Goal: Transaction & Acquisition: Purchase product/service

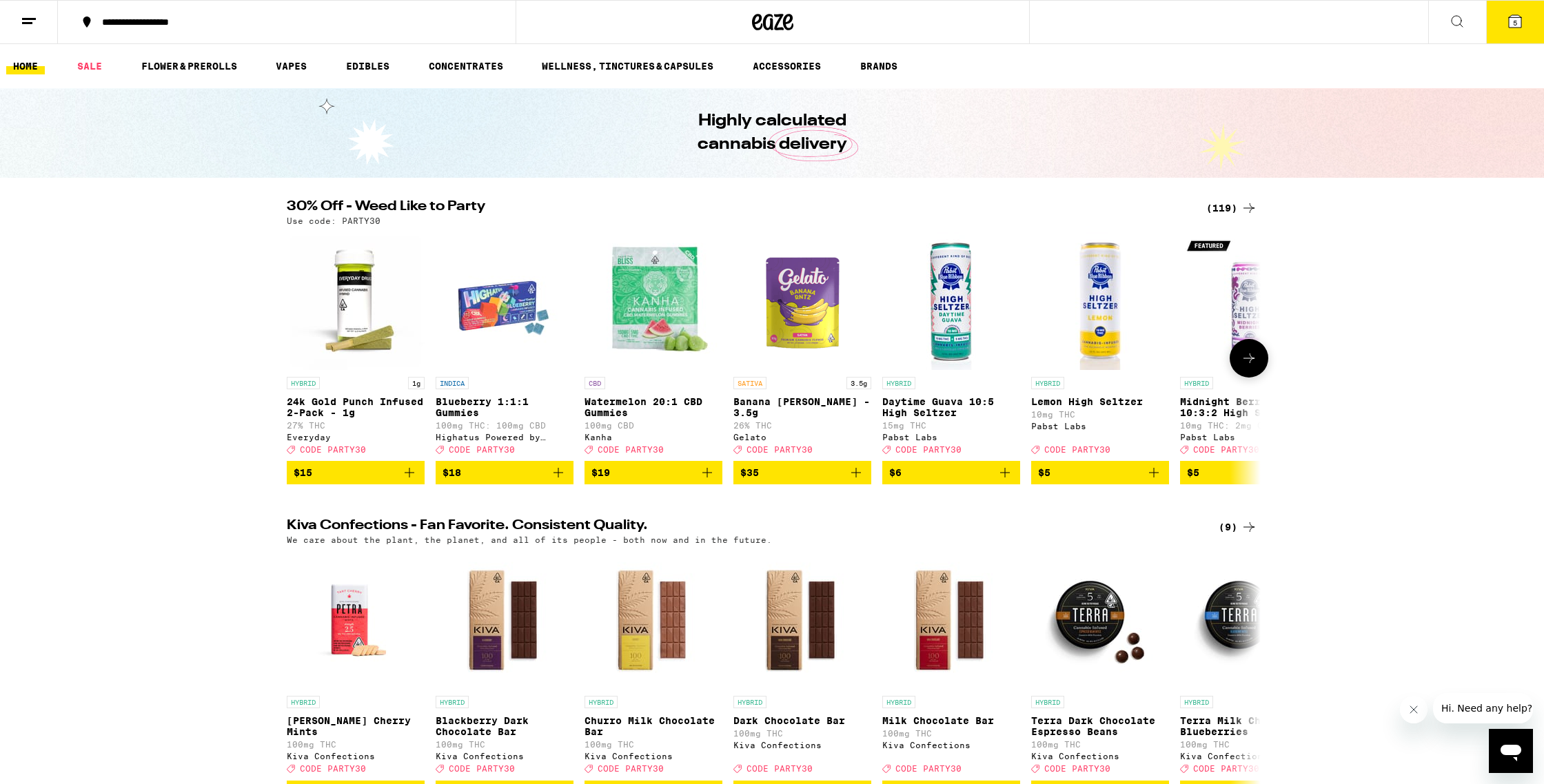
click at [354, 481] on span "$15" at bounding box center [356, 472] width 124 height 16
click at [1255, 366] on icon at bounding box center [1248, 358] width 16 height 16
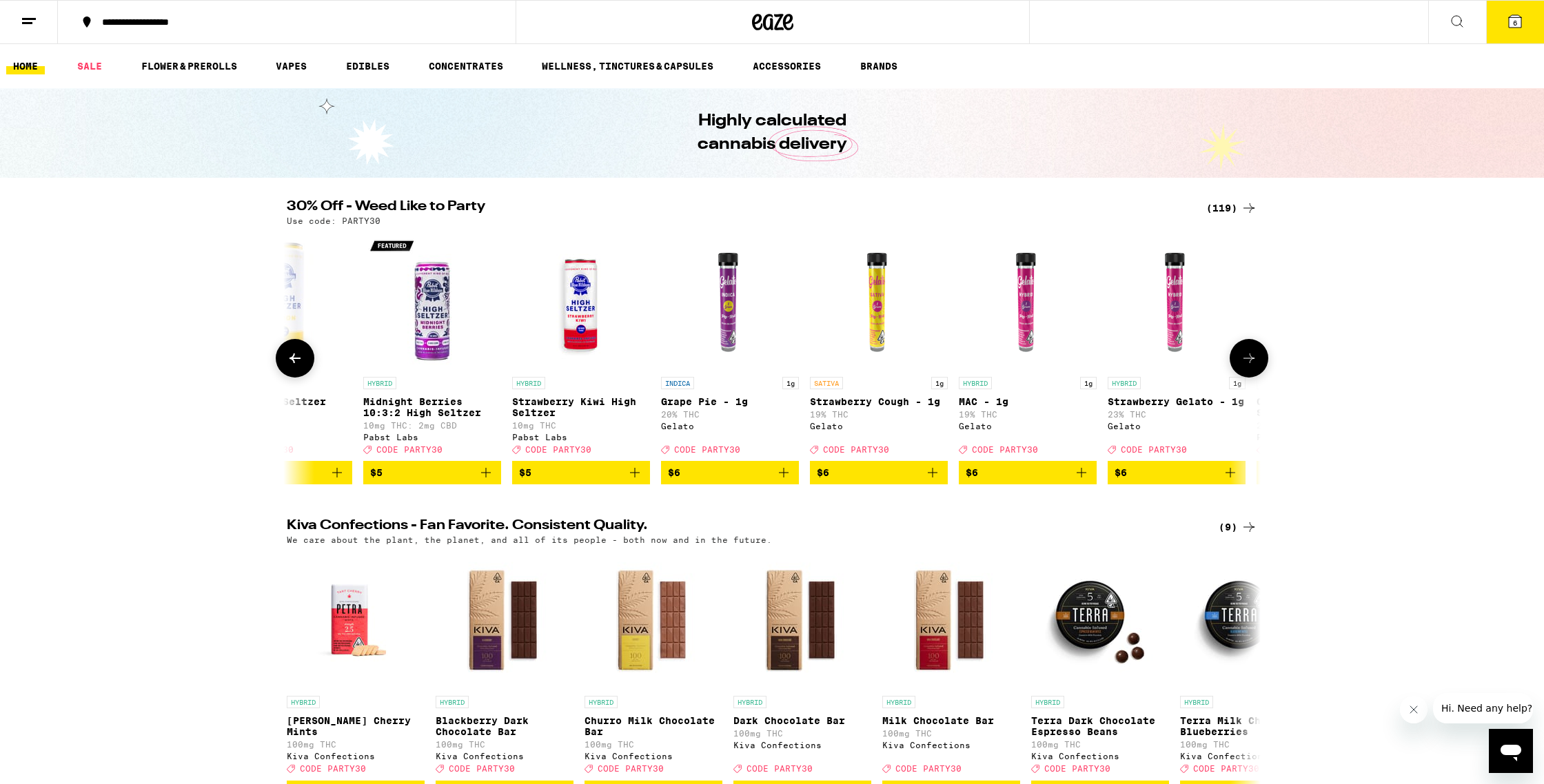
scroll to position [0, 820]
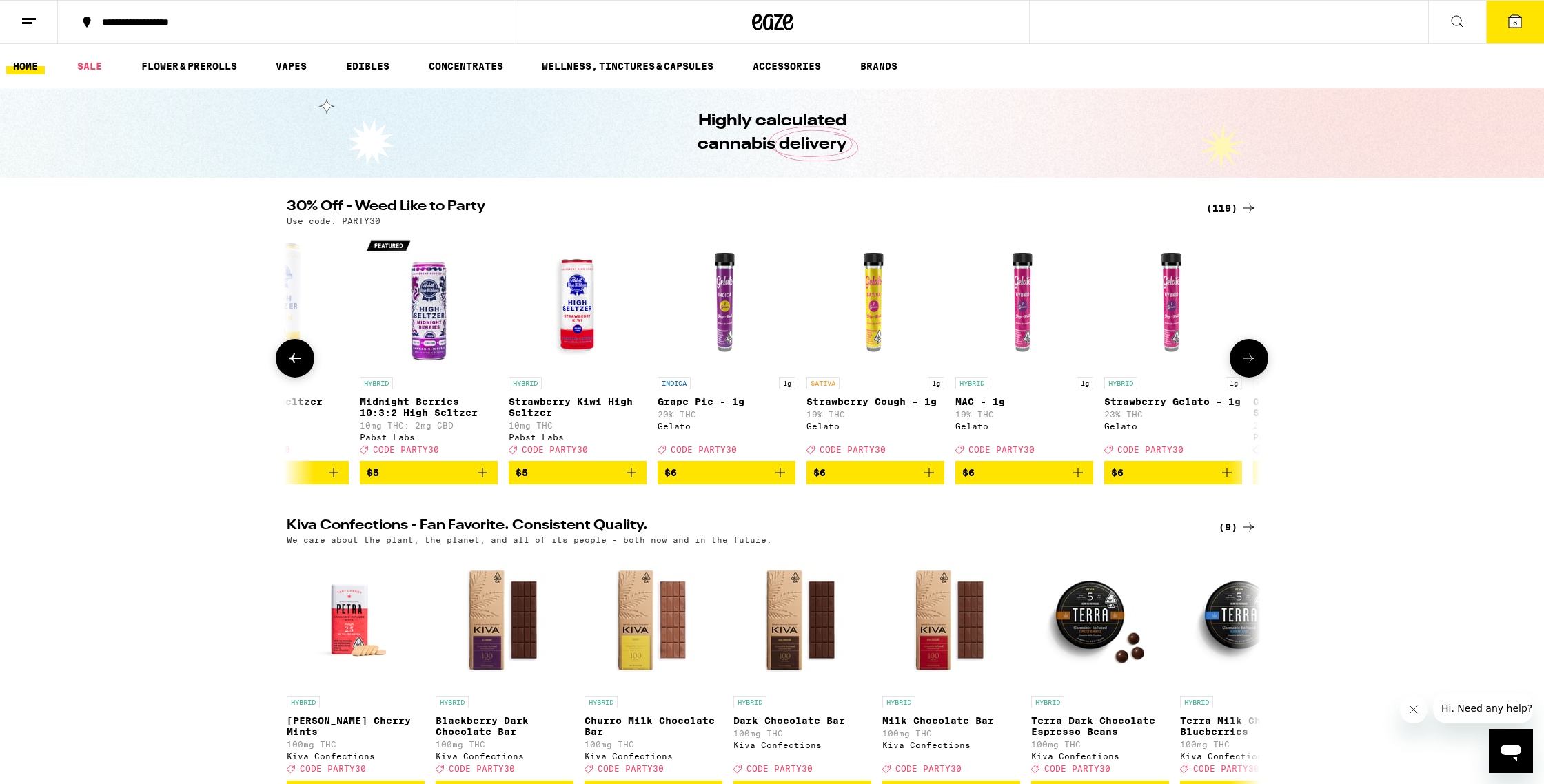
click at [723, 481] on span "$6" at bounding box center [727, 472] width 124 height 16
drag, startPoint x: 1022, startPoint y: 479, endPoint x: 1135, endPoint y: 486, distance: 113.2
click at [1166, 475] on span "$6" at bounding box center [1173, 472] width 124 height 16
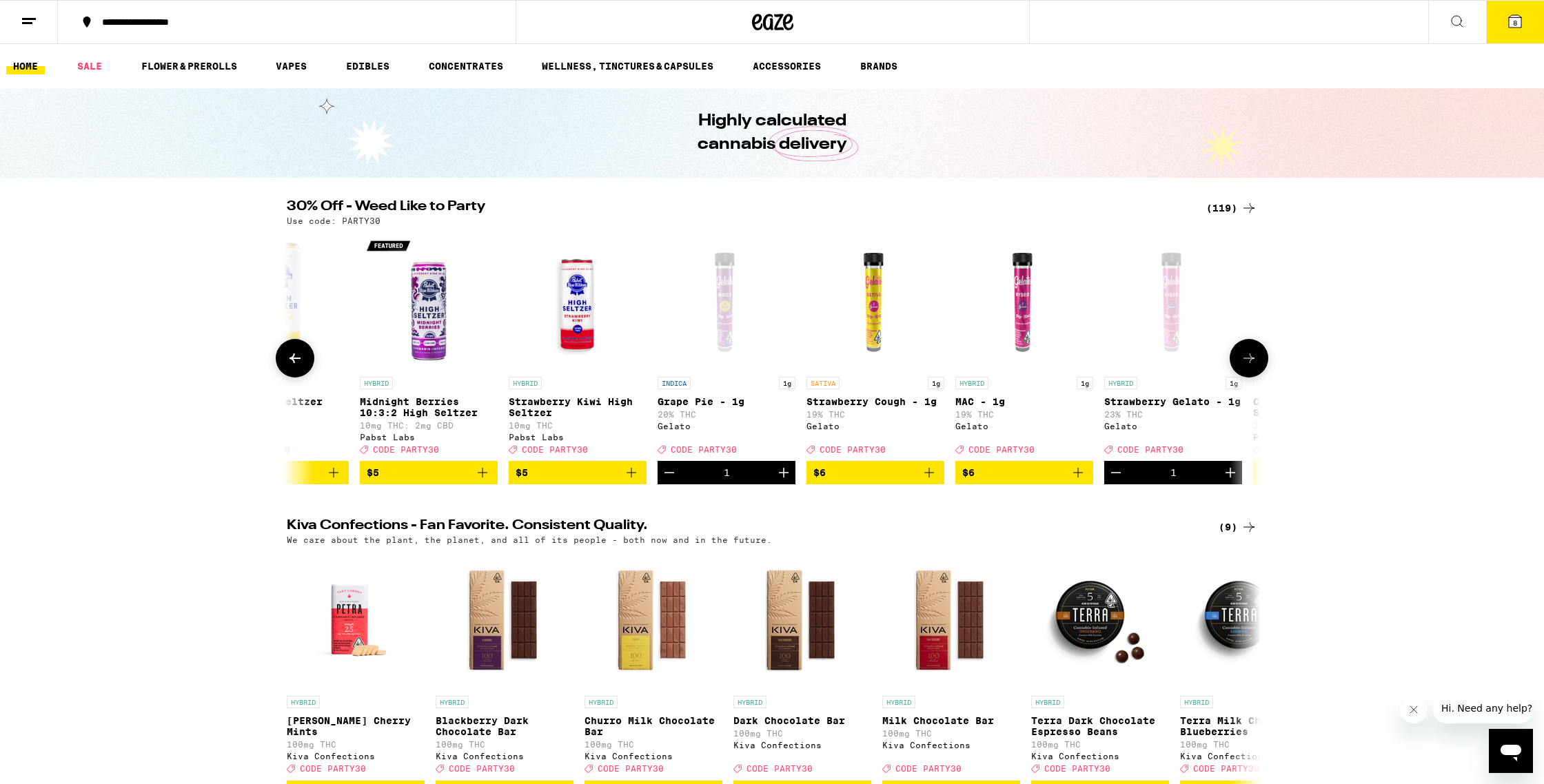
click at [1249, 363] on icon at bounding box center [1248, 358] width 11 height 10
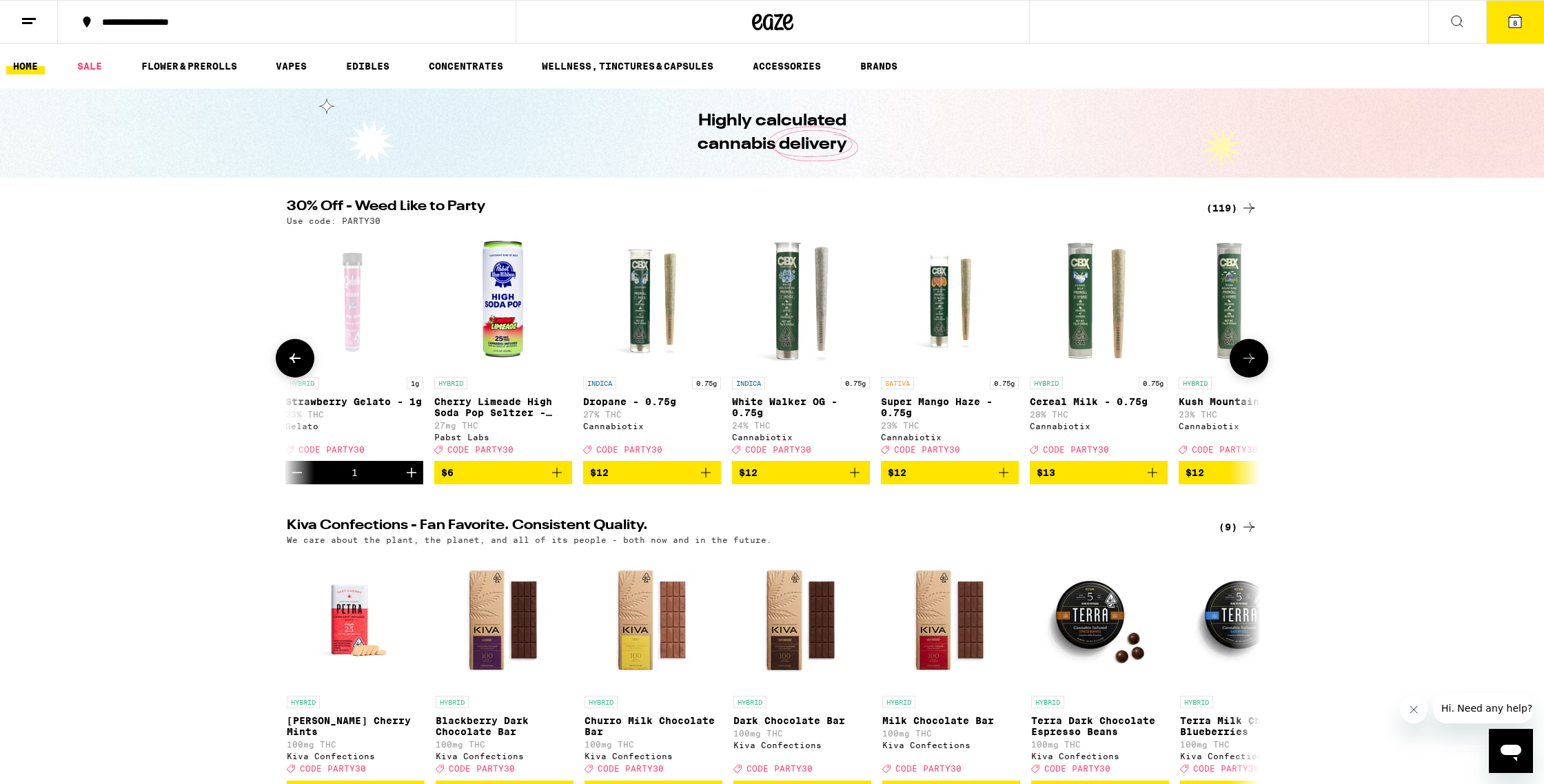
scroll to position [0, 1640]
click at [1249, 363] on icon at bounding box center [1248, 358] width 11 height 10
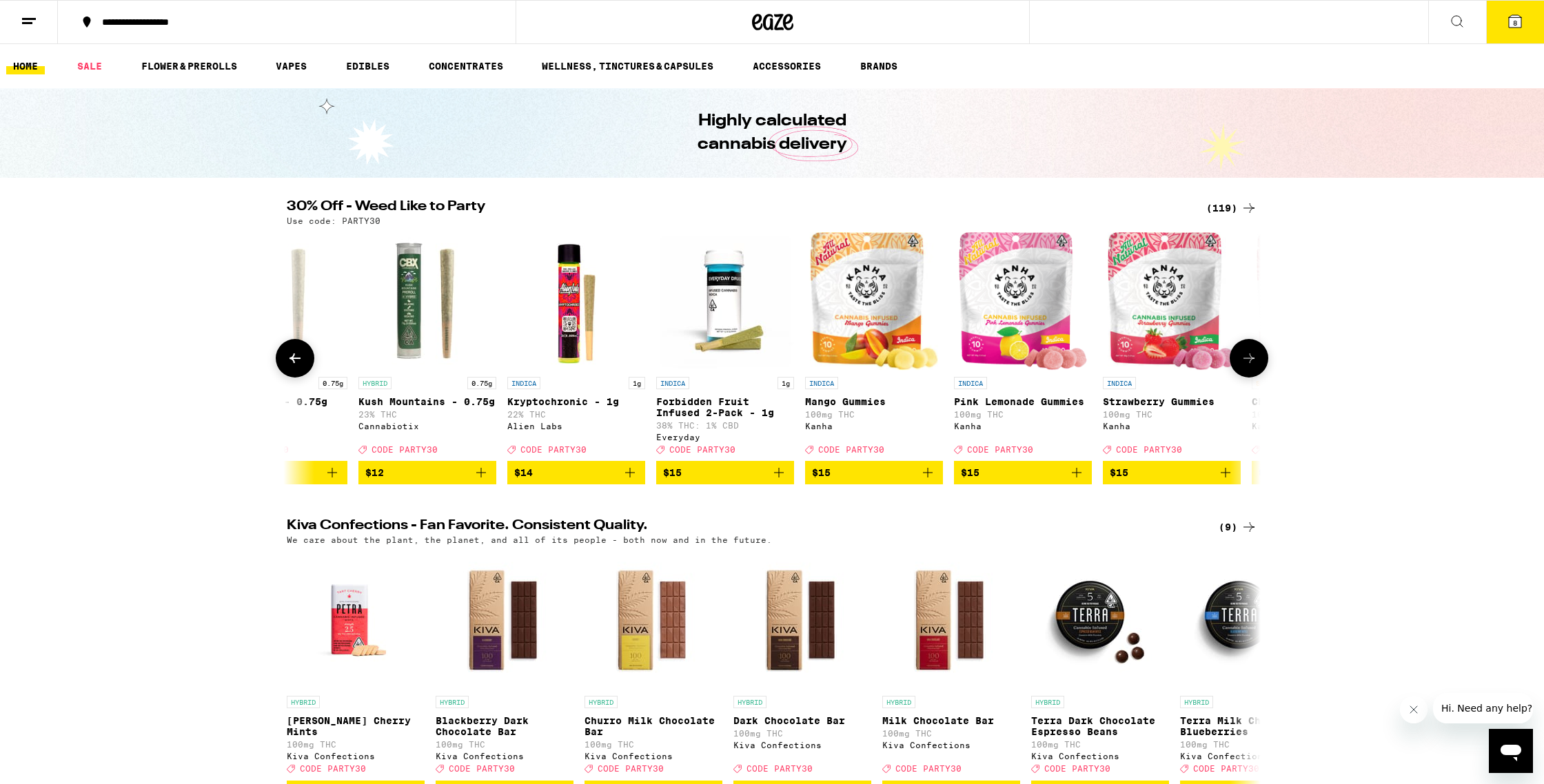
scroll to position [0, 2460]
click at [720, 481] on span "$15" at bounding box center [724, 472] width 124 height 16
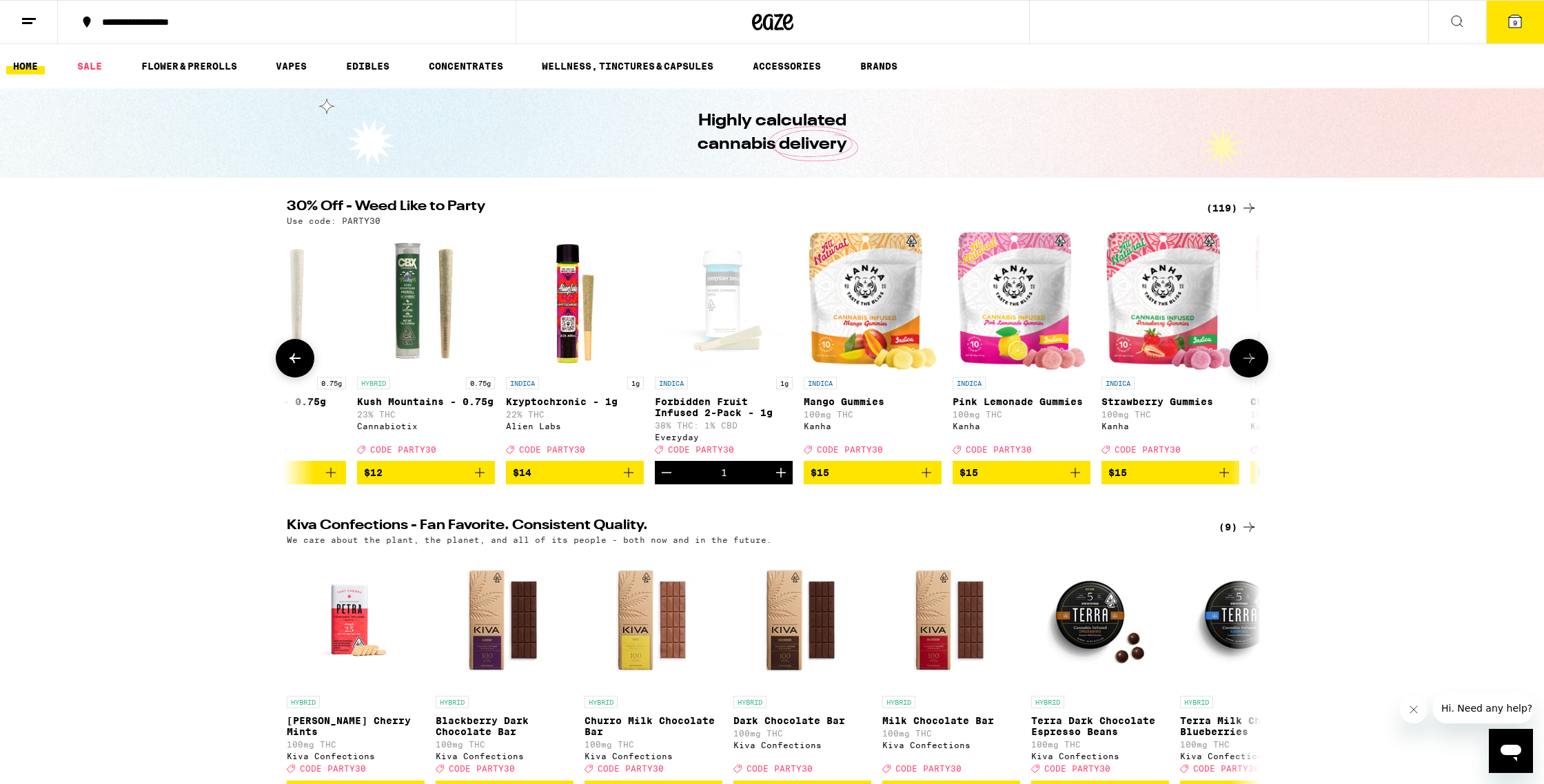
click at [1254, 367] on icon at bounding box center [1248, 358] width 16 height 16
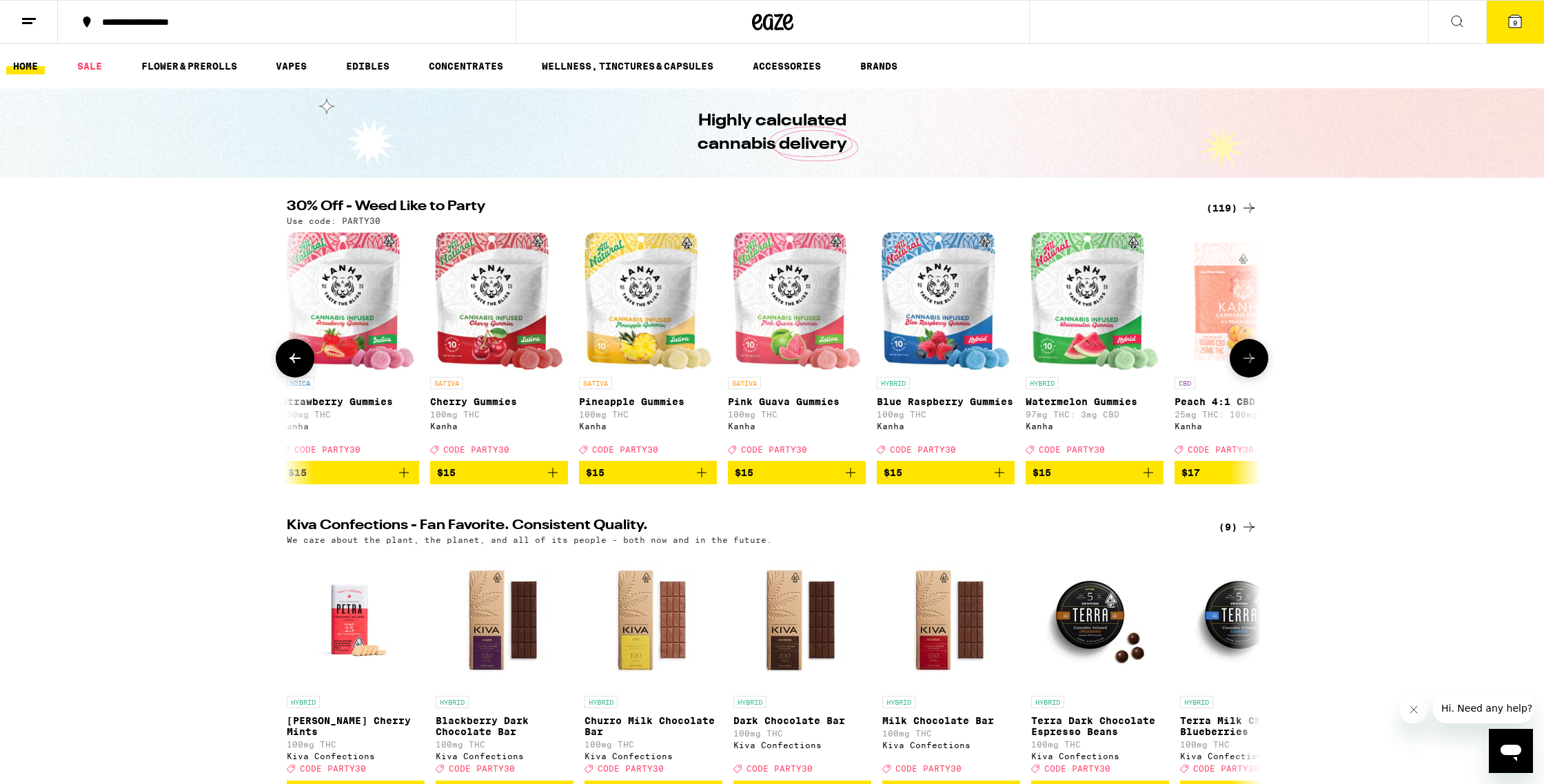
click at [1254, 367] on icon at bounding box center [1248, 358] width 16 height 16
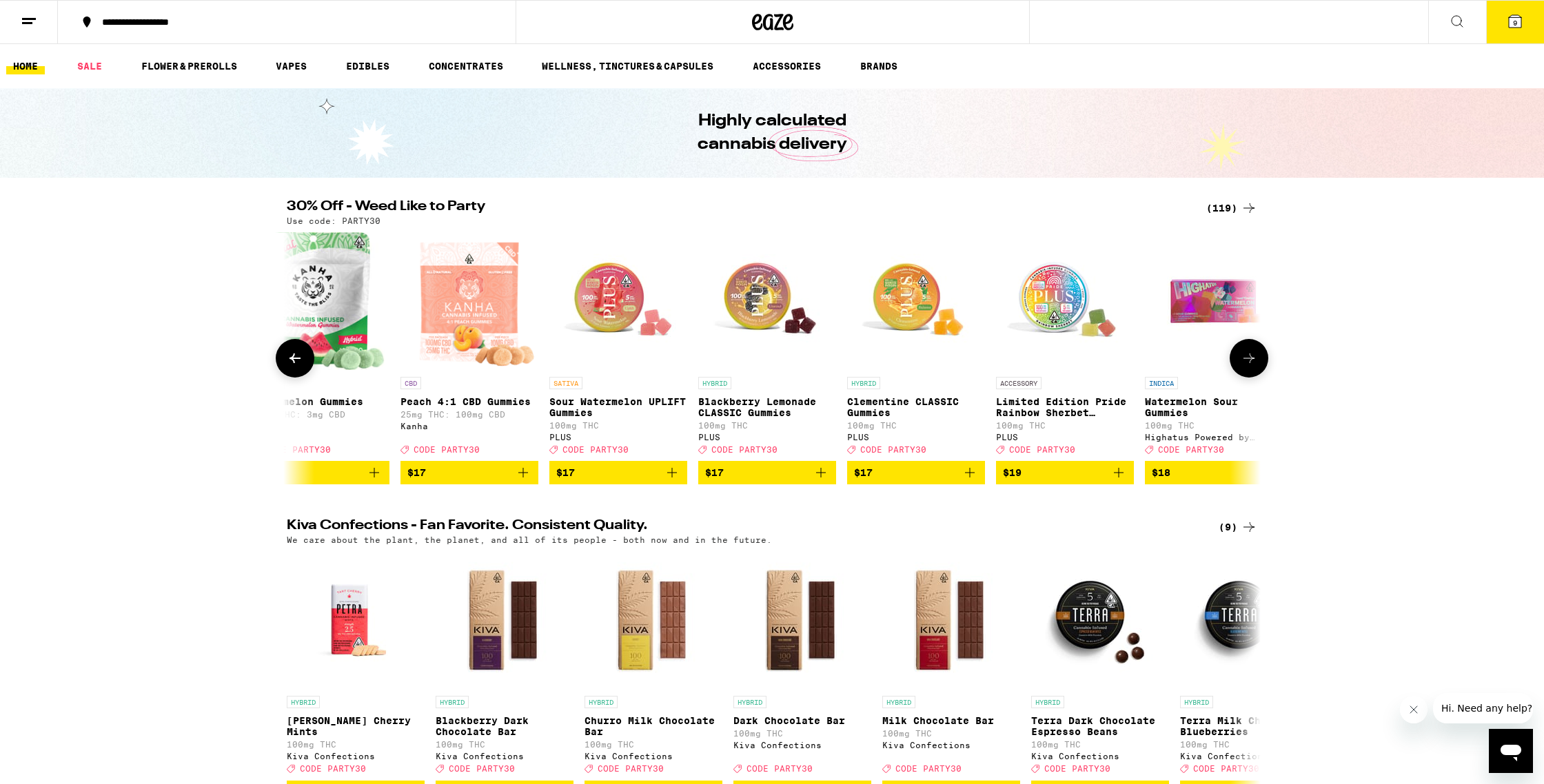
scroll to position [0, 4101]
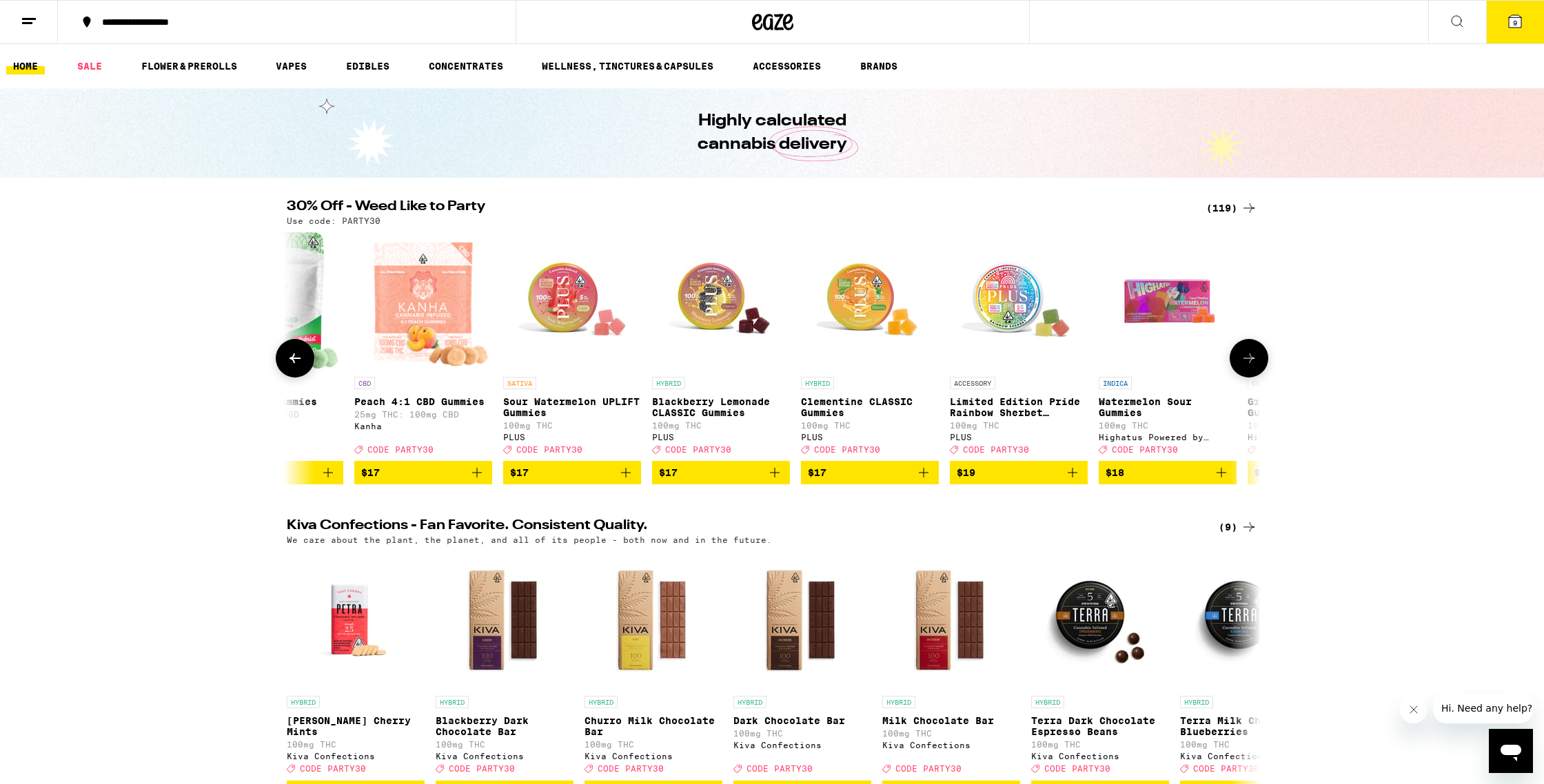
click at [1254, 367] on icon at bounding box center [1248, 358] width 16 height 16
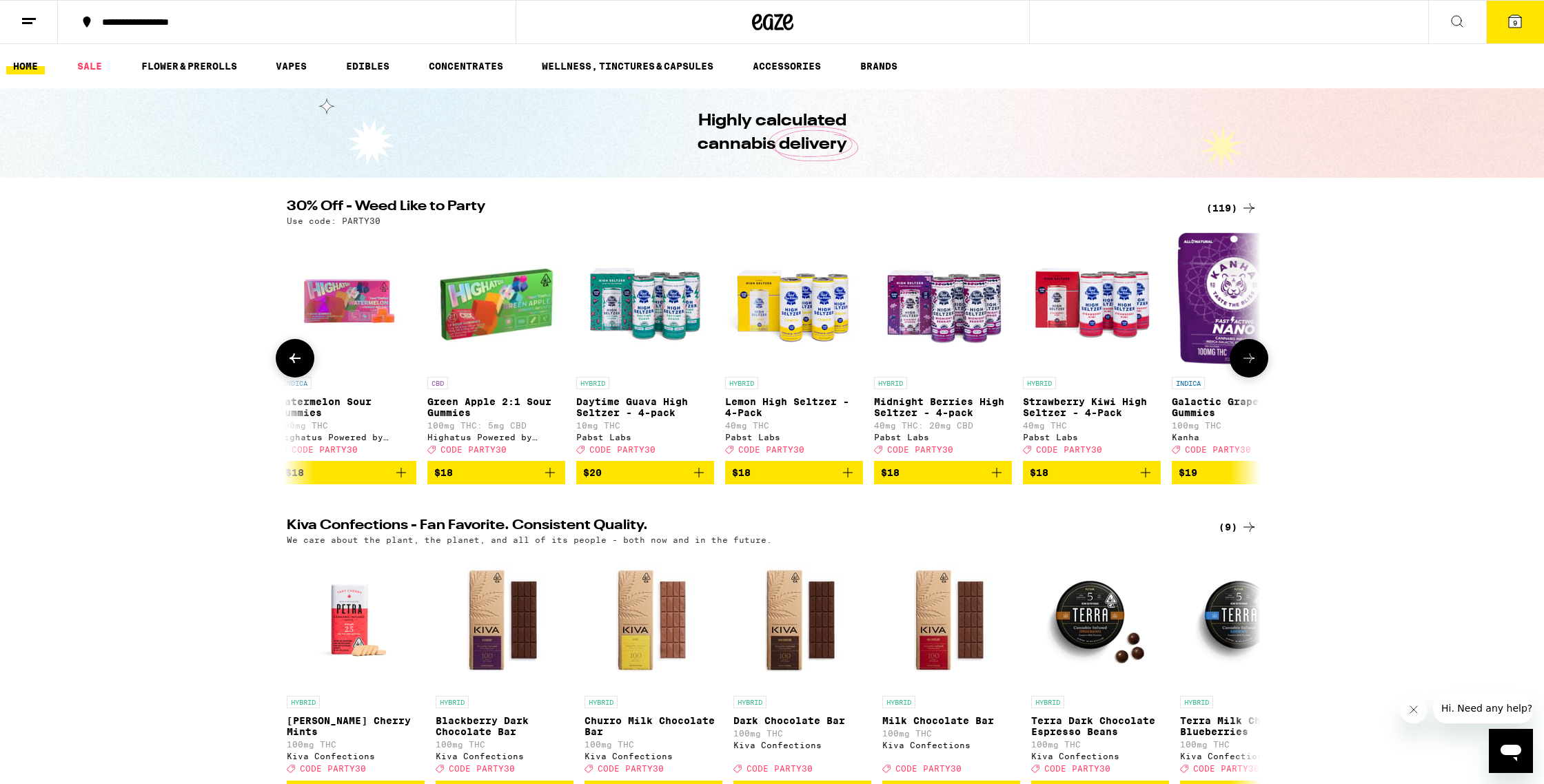
click at [1254, 367] on icon at bounding box center [1248, 358] width 16 height 16
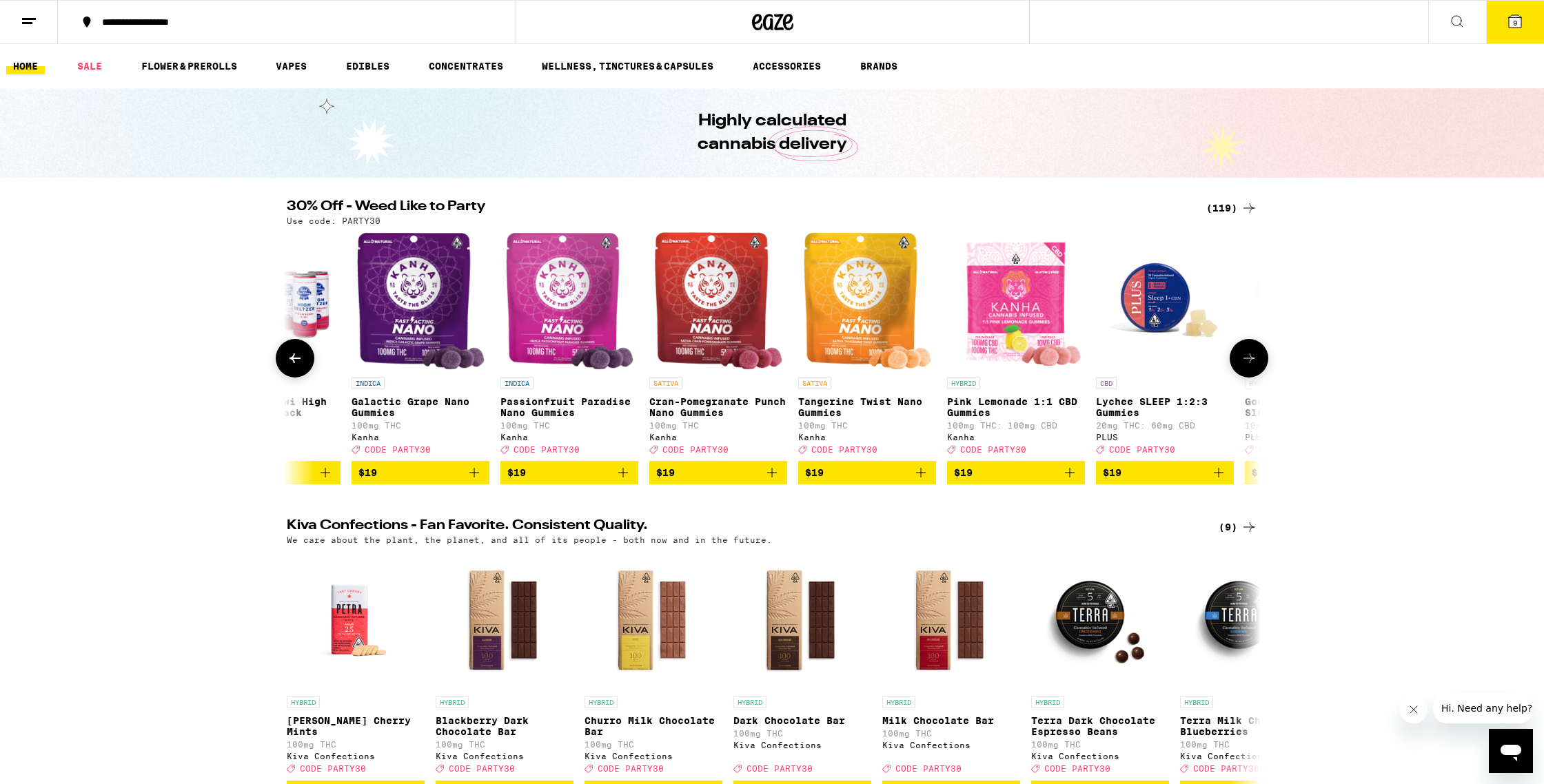
click at [1254, 367] on icon at bounding box center [1248, 358] width 16 height 16
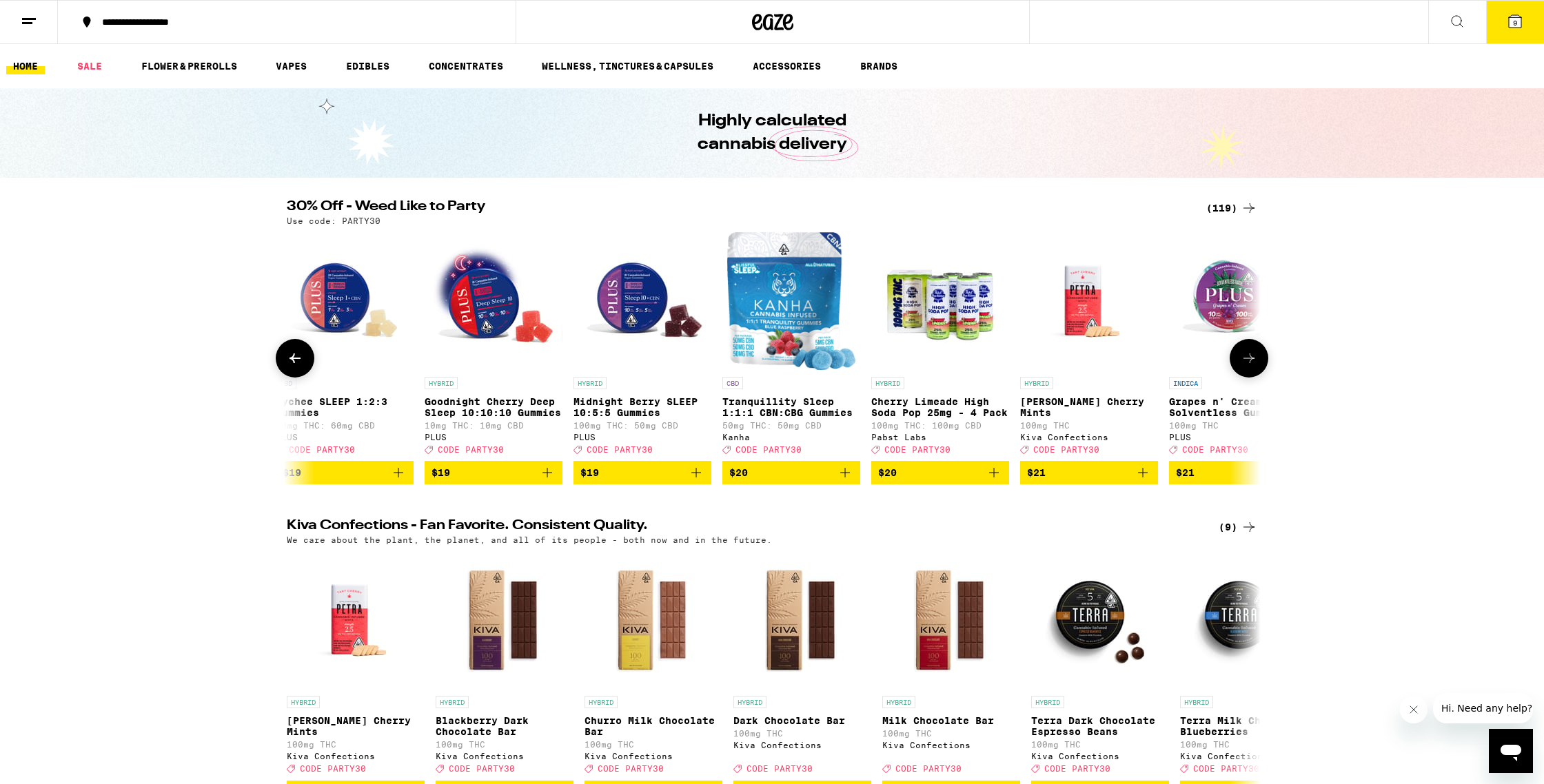
click at [1254, 367] on icon at bounding box center [1248, 358] width 16 height 16
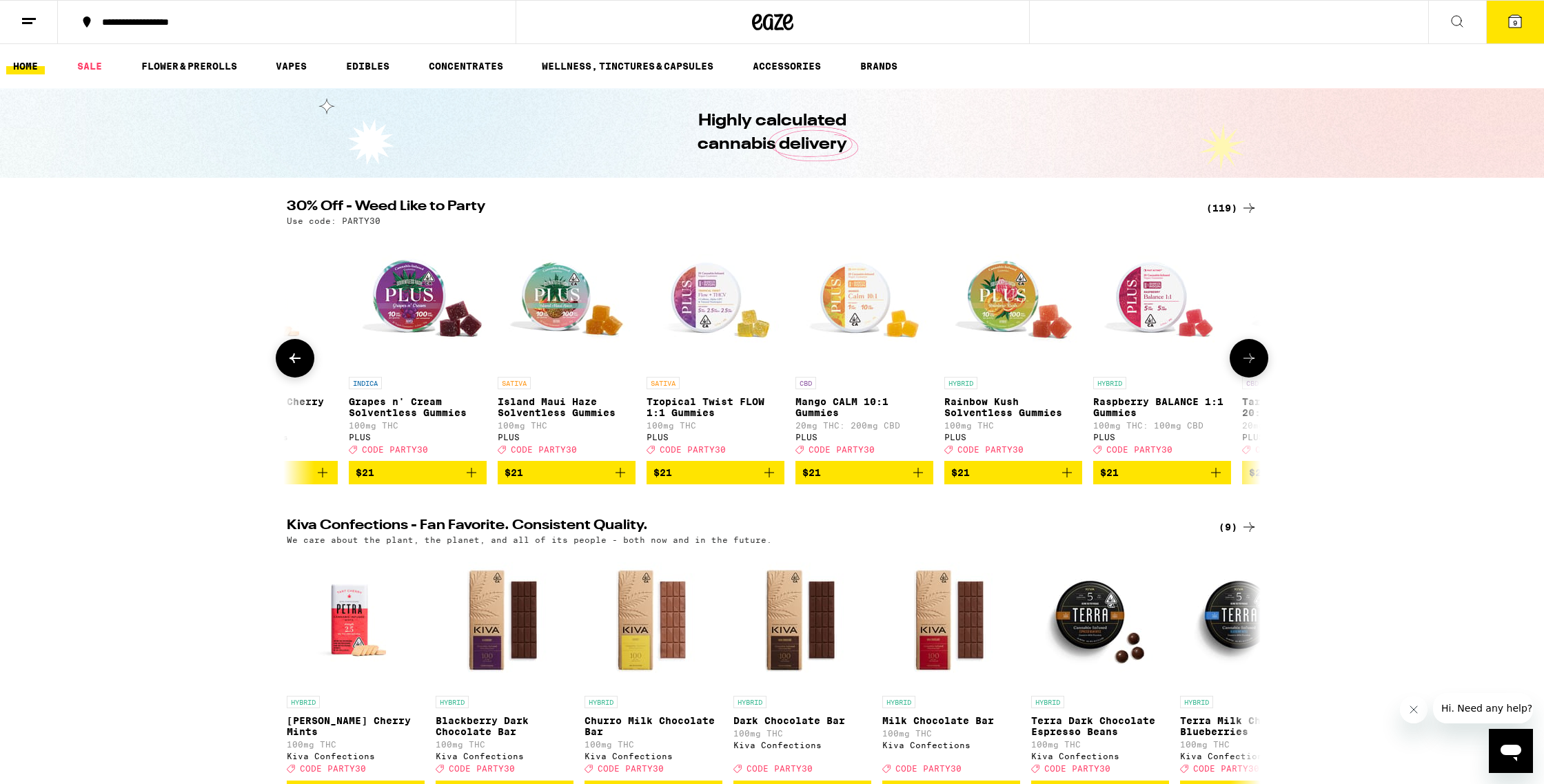
click at [1254, 367] on icon at bounding box center [1248, 358] width 16 height 16
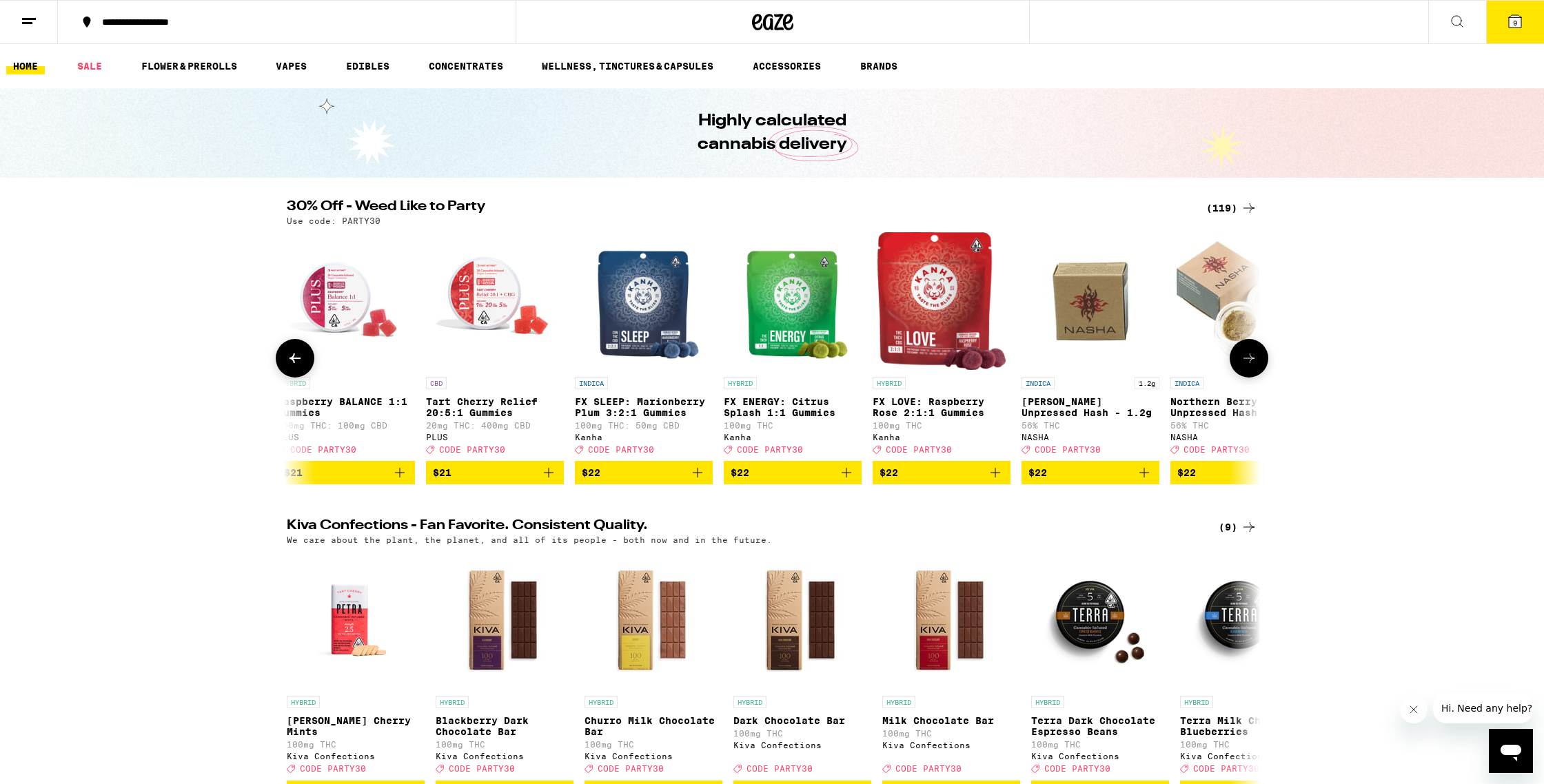
scroll to position [0, 8202]
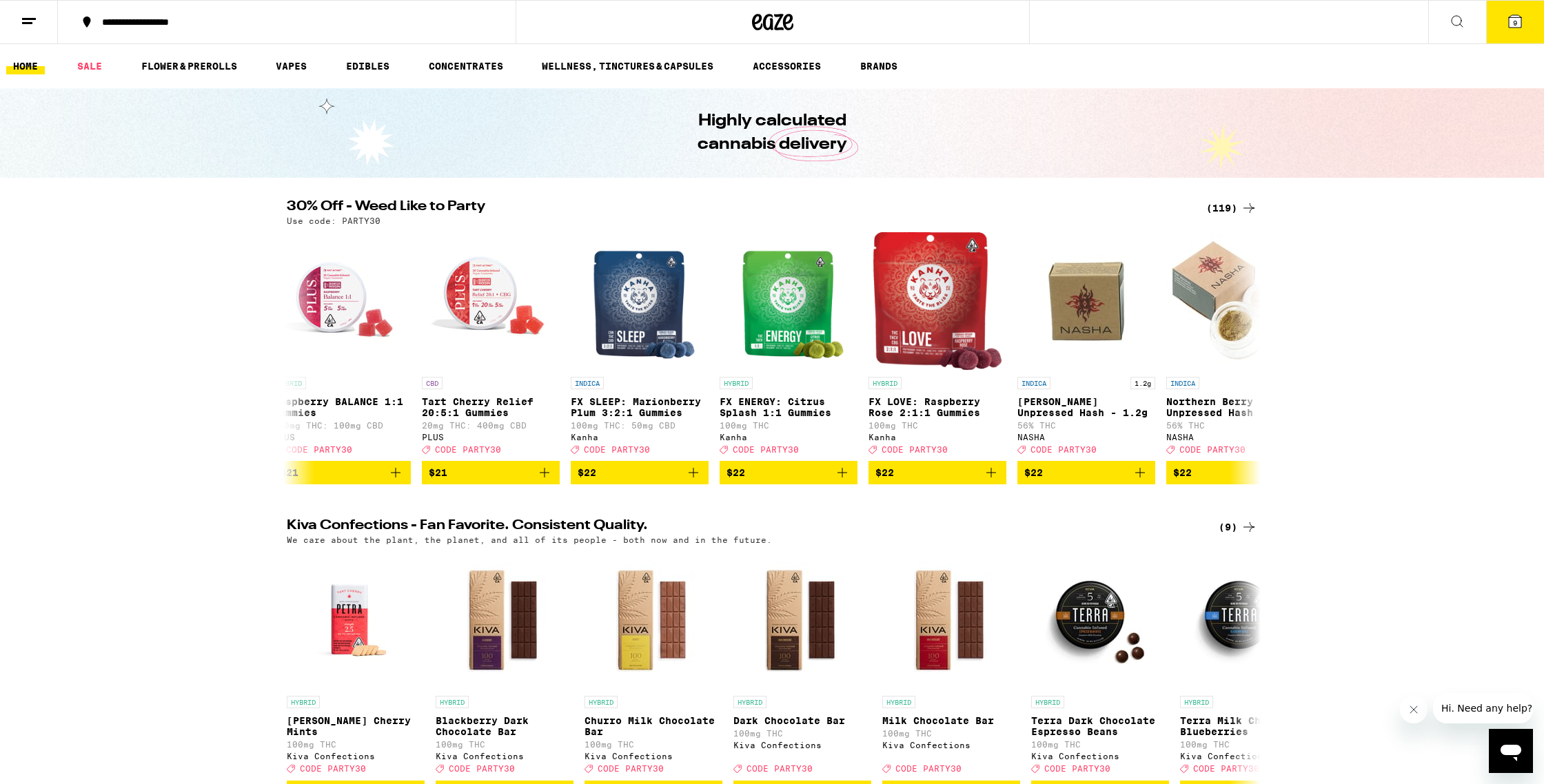
drag, startPoint x: 1254, startPoint y: 367, endPoint x: 1358, endPoint y: 471, distance: 147.1
click at [1358, 471] on div "30% Off - Weed Like to Party (119) Use code: PARTY30 HYBRID 1g 24k Gold Punch I…" at bounding box center [772, 341] width 1544 height 284
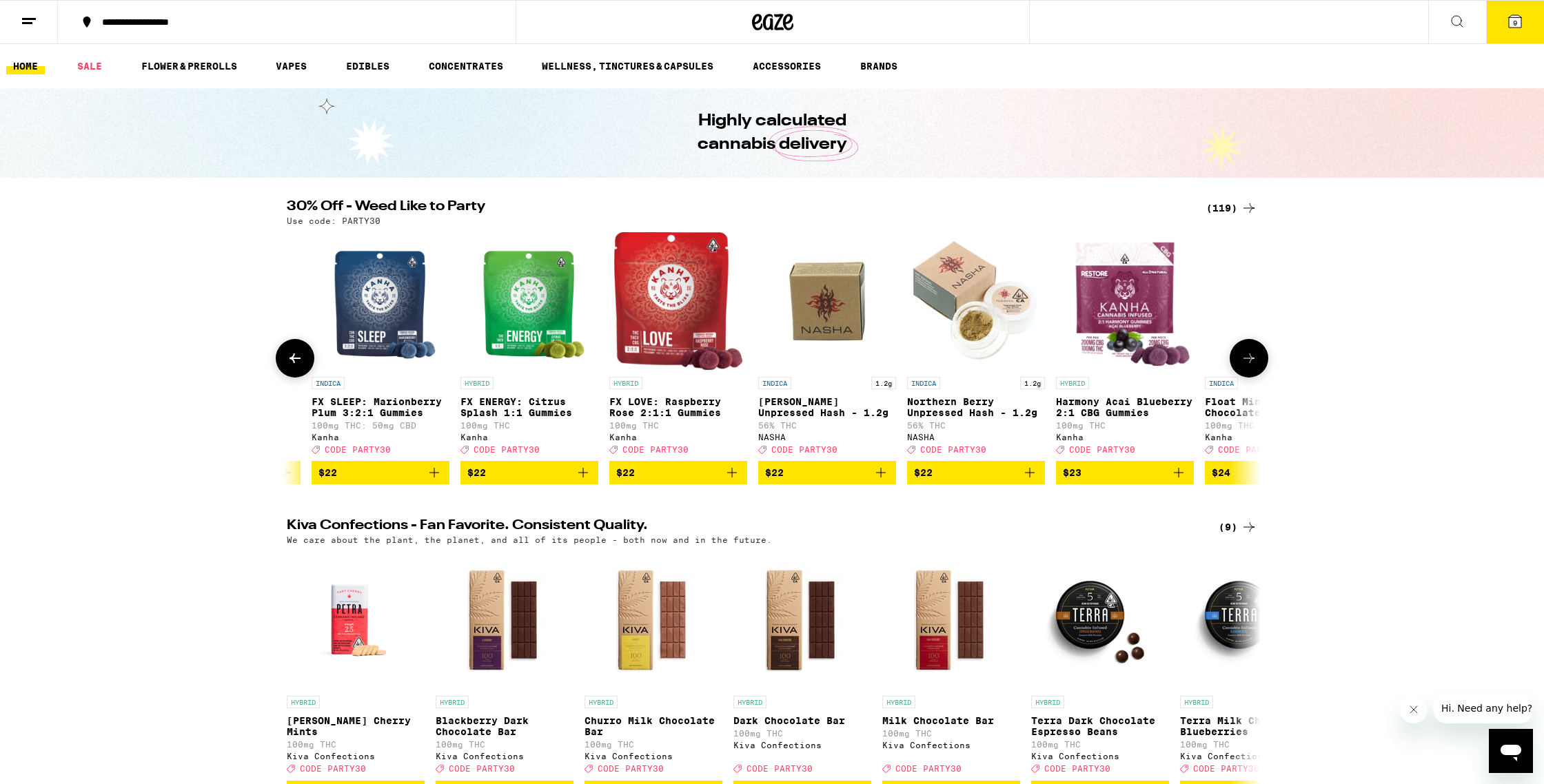
scroll to position [0, 8463]
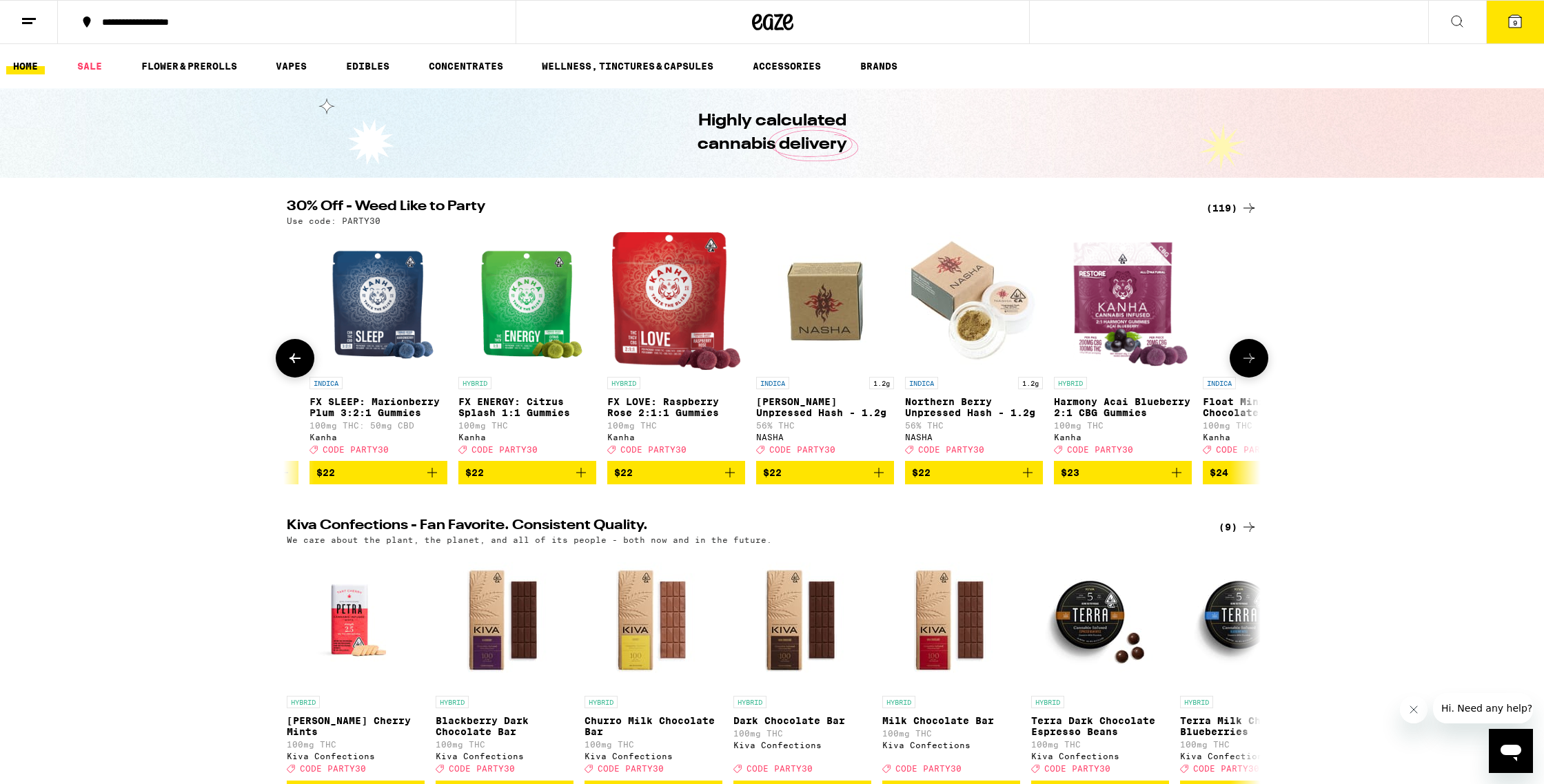
click at [828, 473] on button "$22" at bounding box center [825, 472] width 137 height 23
click at [973, 481] on span "$22" at bounding box center [974, 472] width 124 height 16
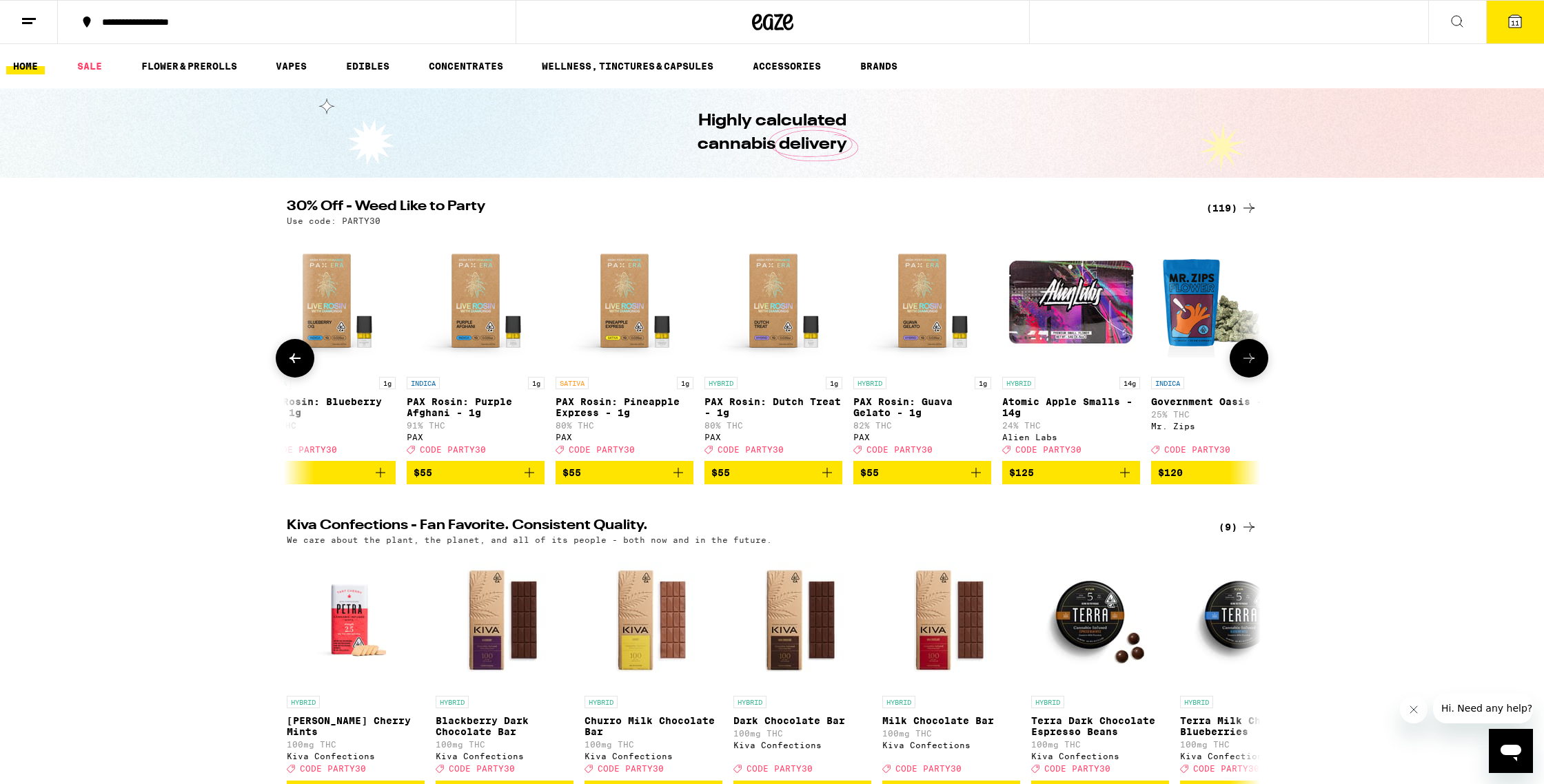
scroll to position [0, 16745]
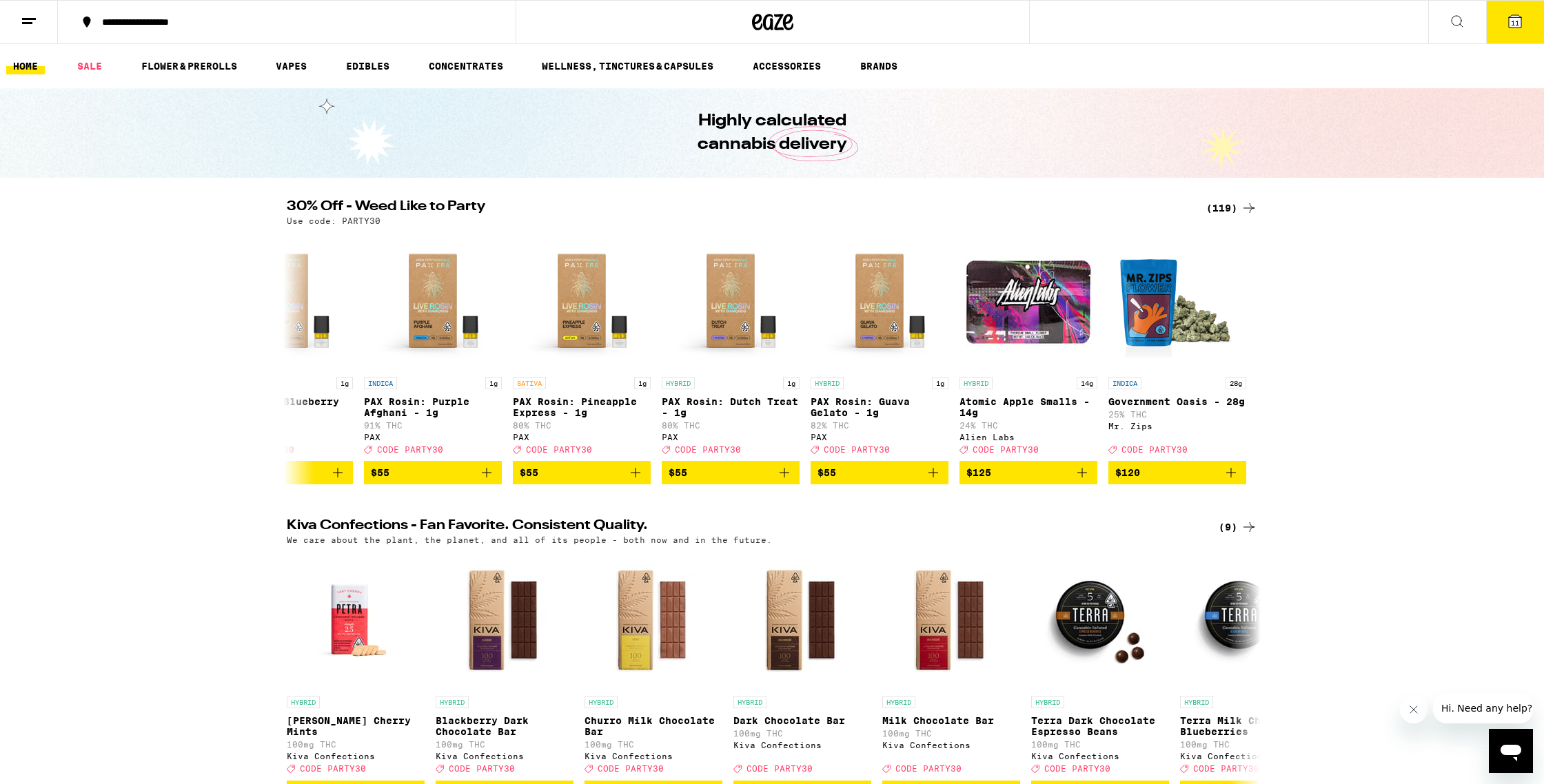
click at [1520, 23] on icon at bounding box center [1515, 22] width 12 height 12
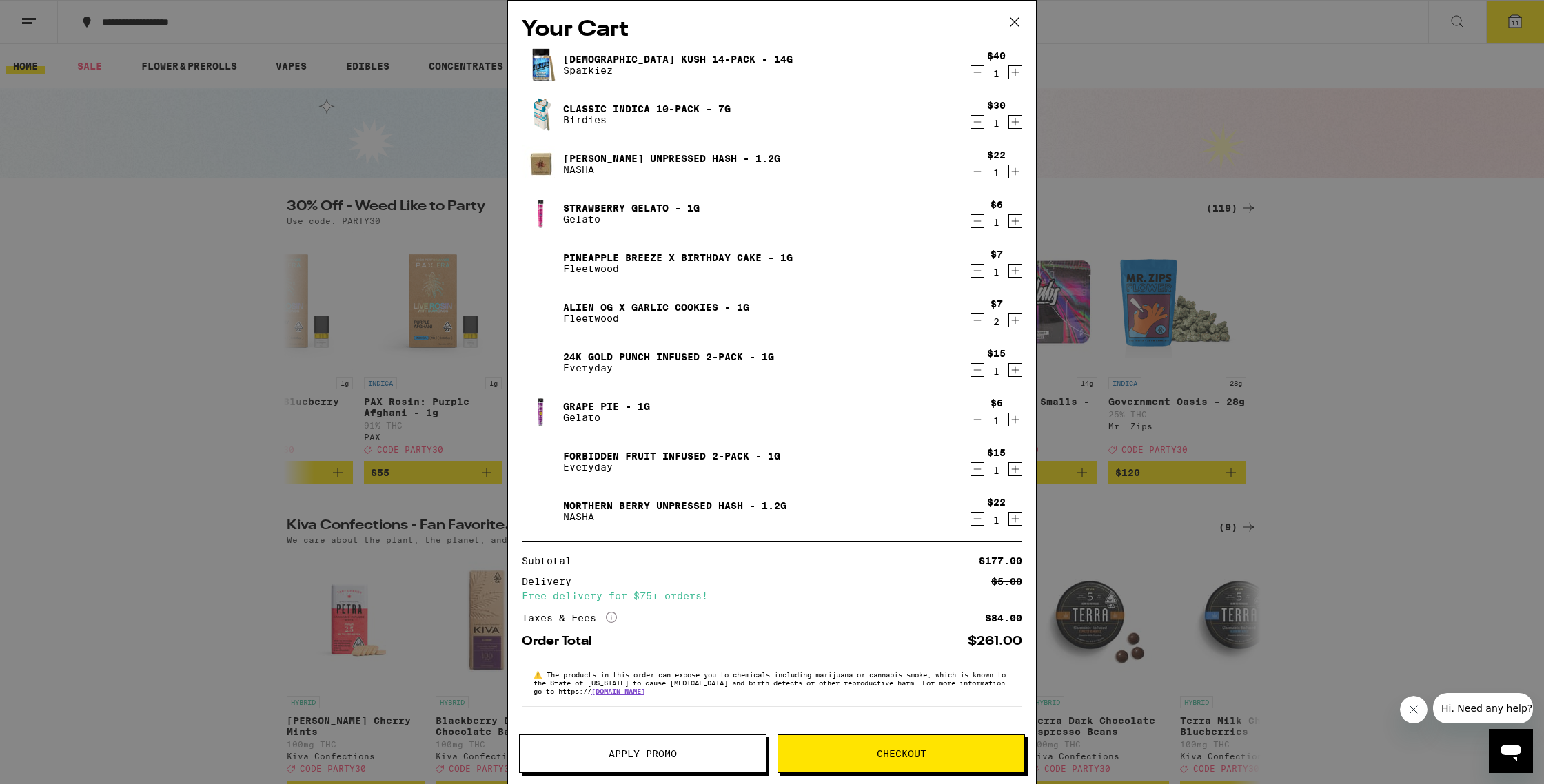
click at [977, 73] on icon "Decrement" at bounding box center [977, 72] width 12 height 16
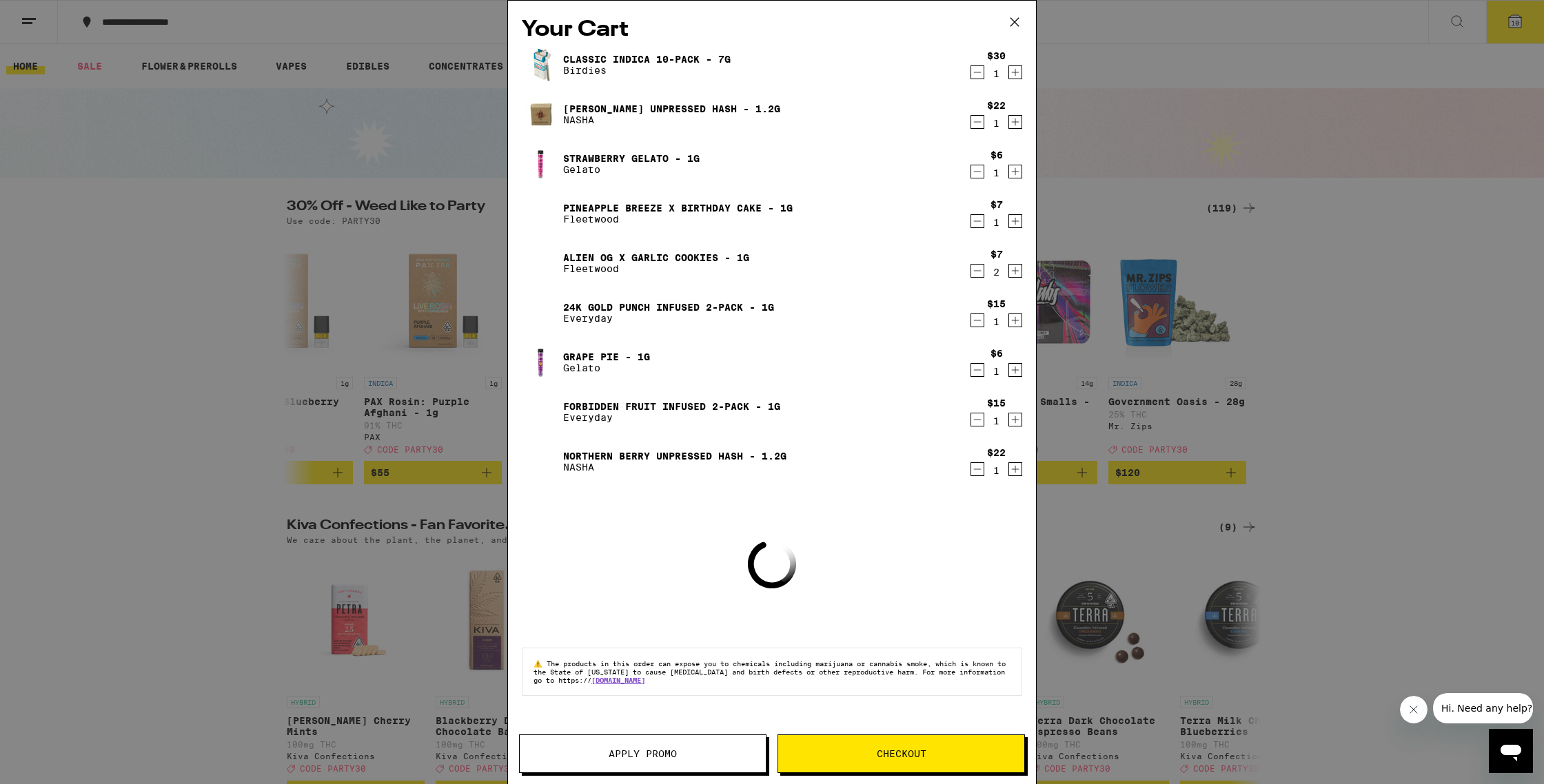
click at [977, 73] on icon "Decrement" at bounding box center [977, 72] width 12 height 16
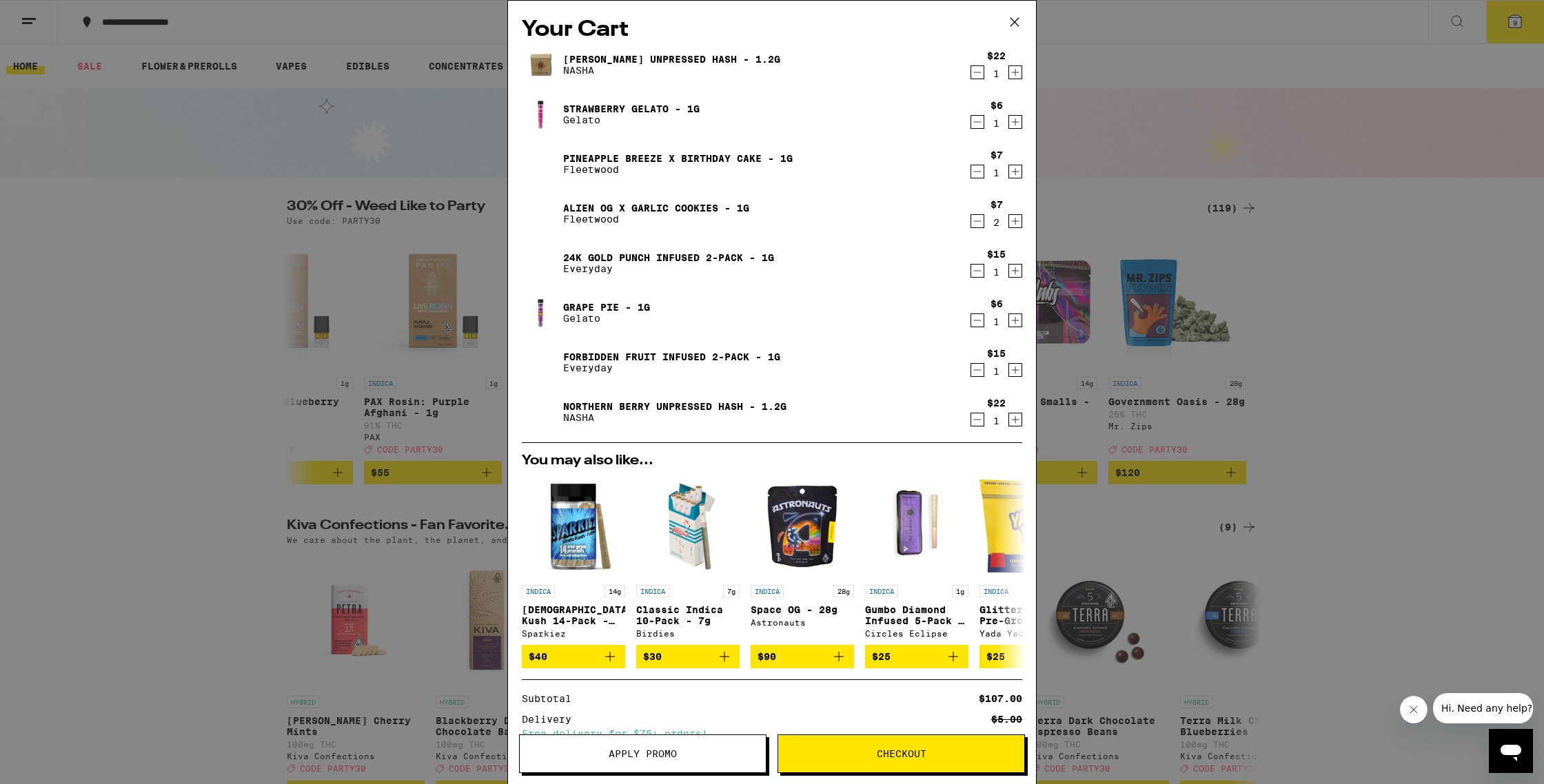
click at [650, 758] on span "Apply Promo" at bounding box center [642, 754] width 68 height 10
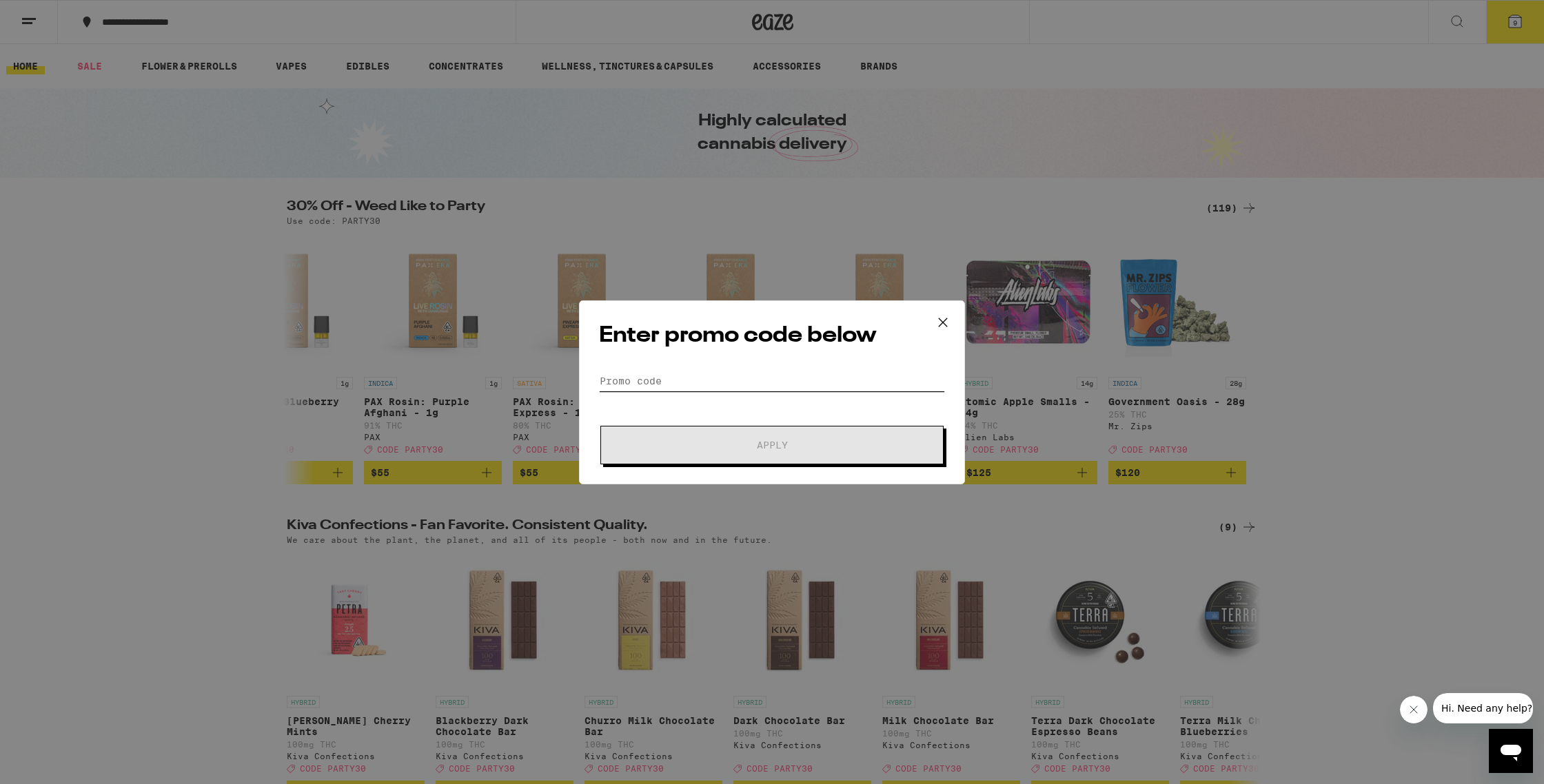
click at [662, 376] on input "Promo Code" at bounding box center [772, 381] width 346 height 21
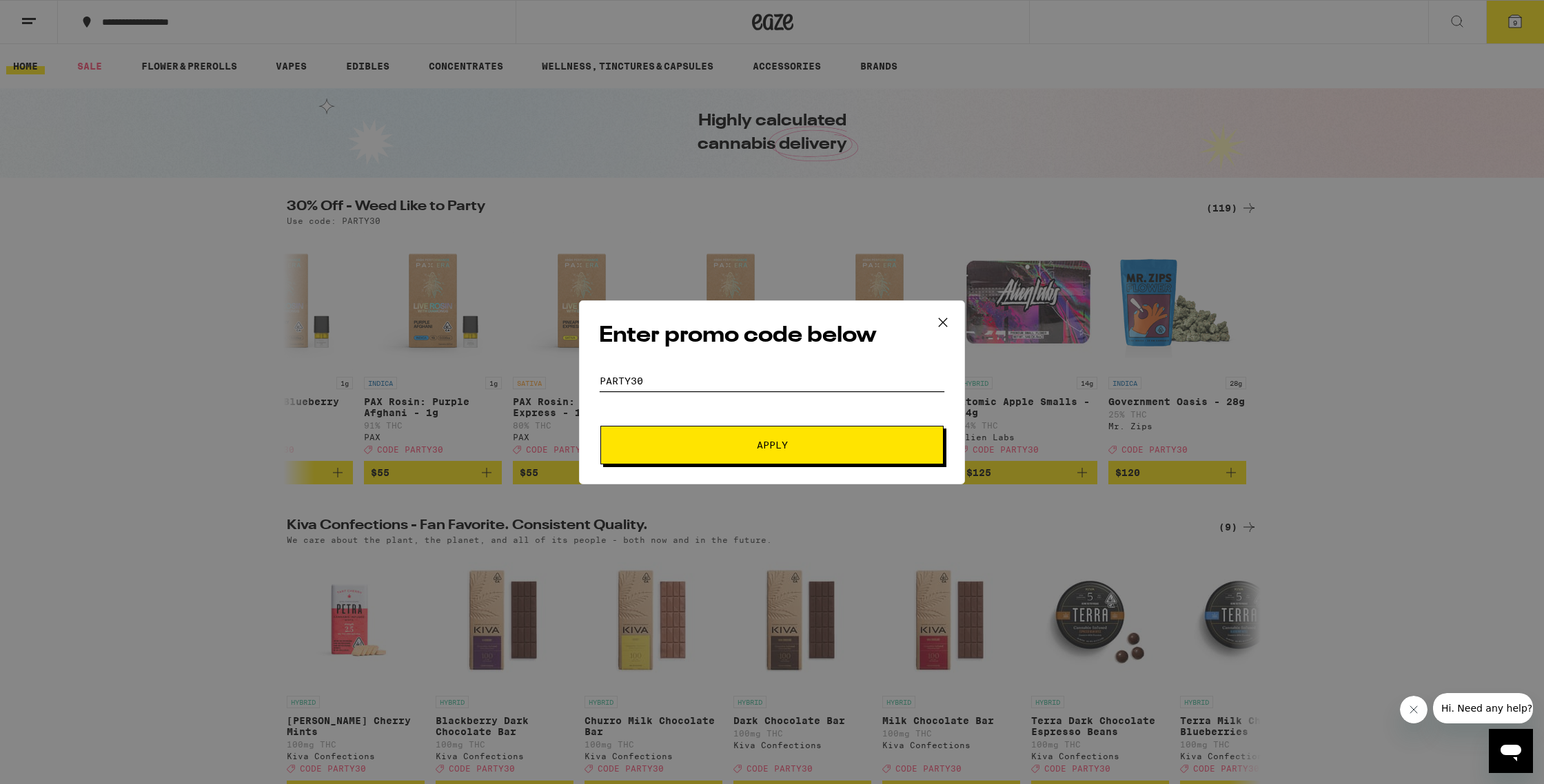
type input "party30"
click at [797, 442] on span "Apply" at bounding box center [771, 444] width 248 height 10
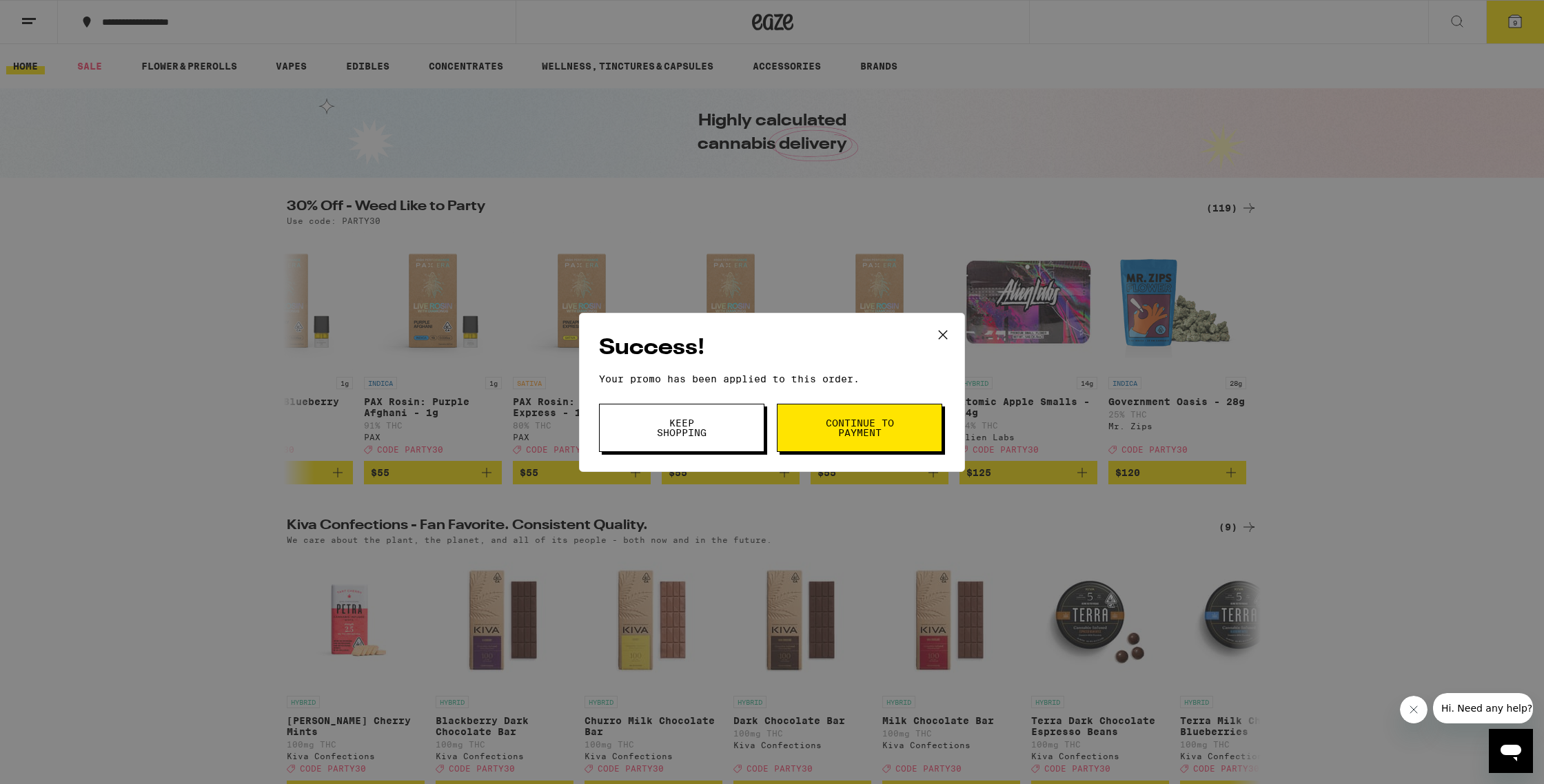
click at [863, 421] on span "Continue to payment" at bounding box center [859, 428] width 70 height 19
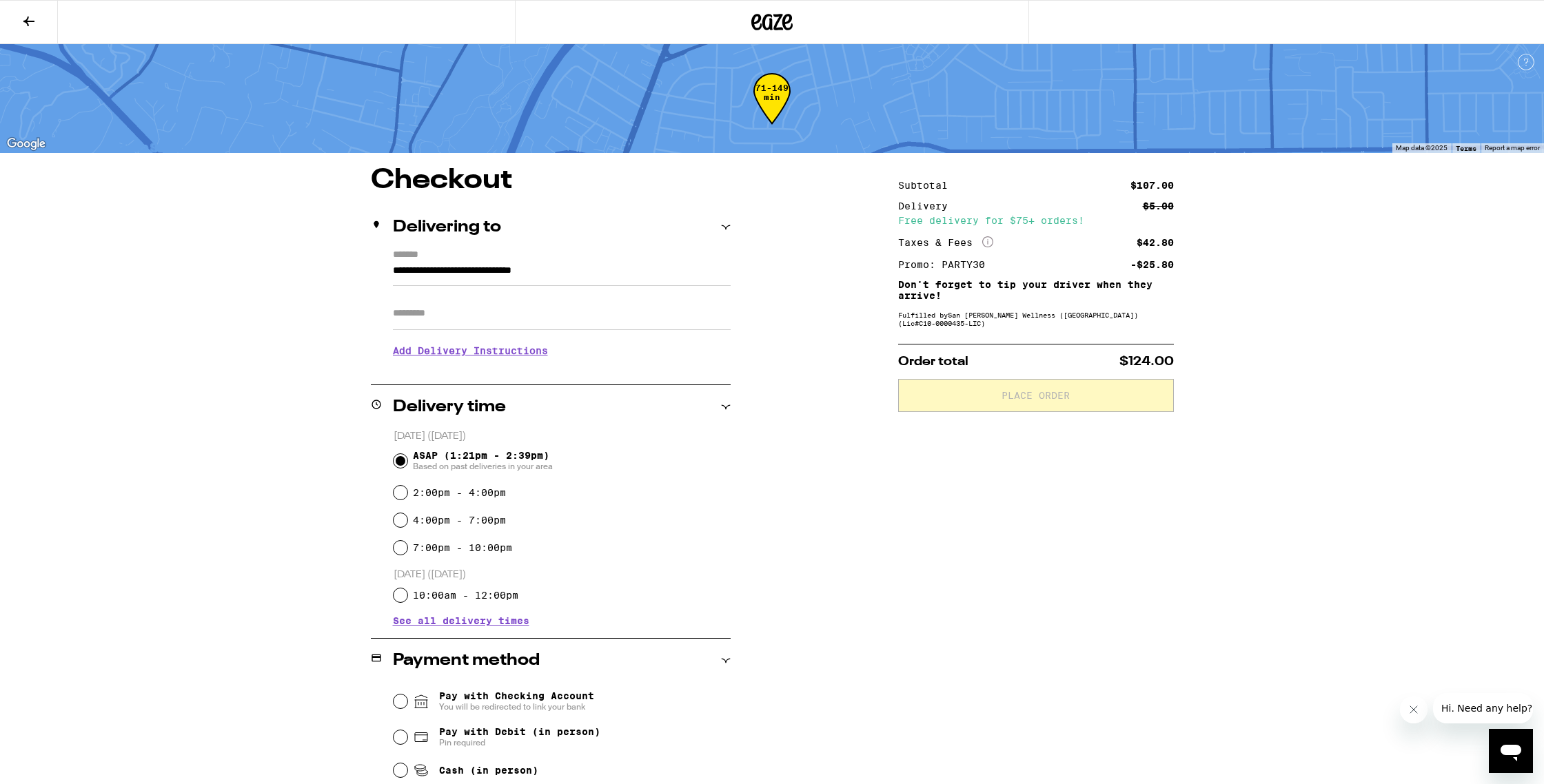
click at [774, 16] on icon at bounding box center [773, 22] width 21 height 16
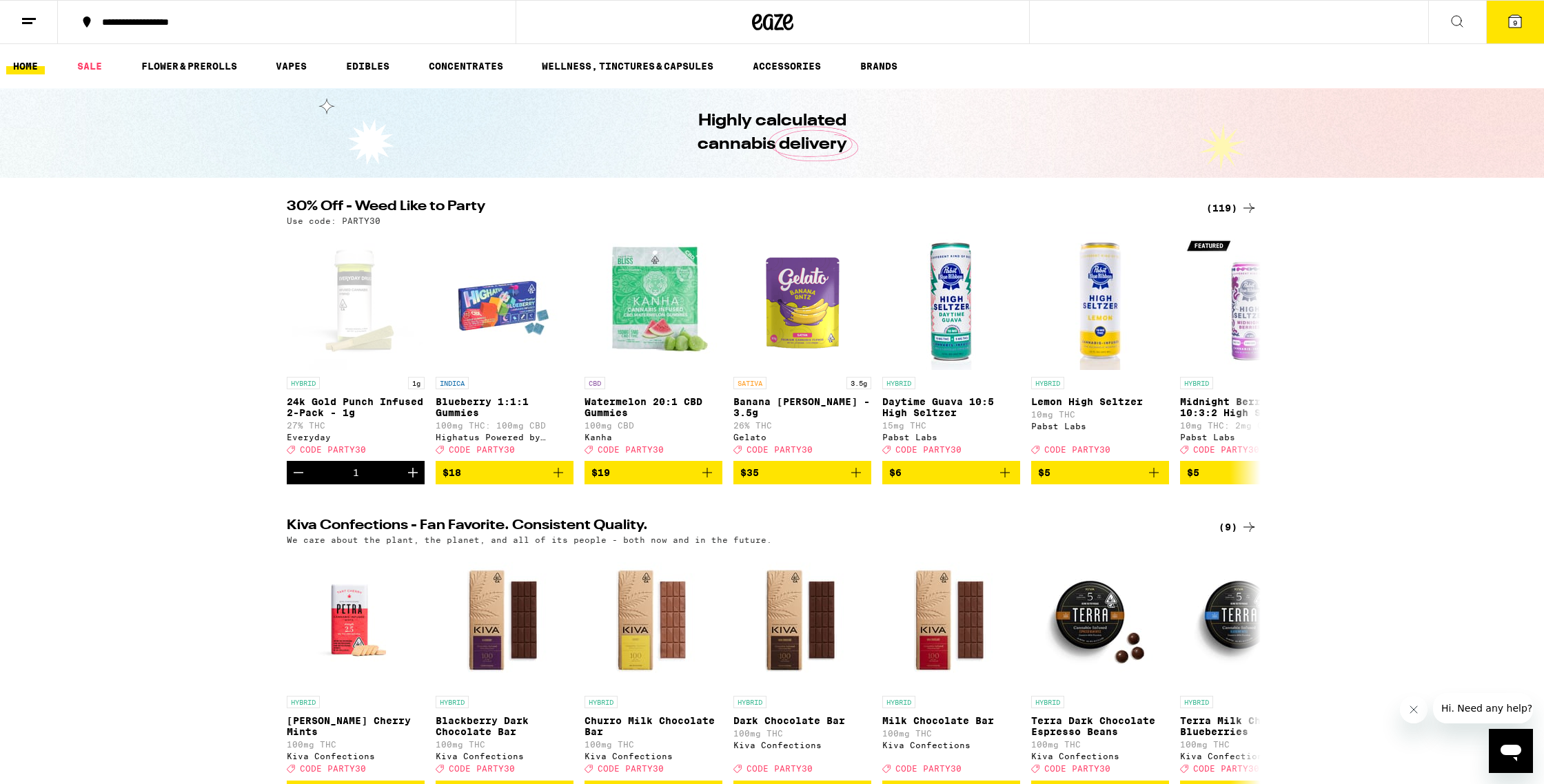
click at [1515, 21] on span "9" at bounding box center [1515, 23] width 4 height 9
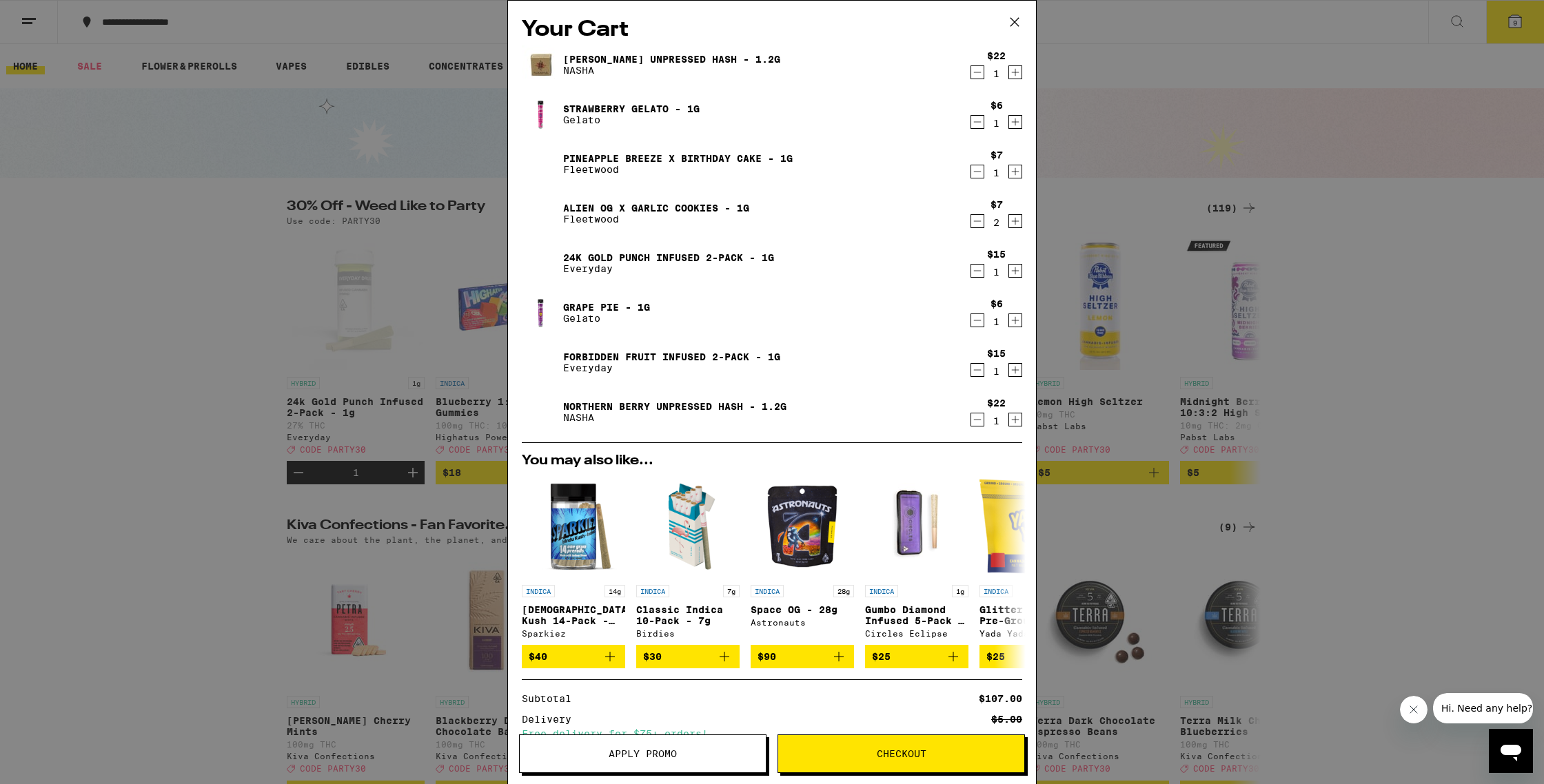
click at [927, 749] on span "Checkout" at bounding box center [901, 754] width 246 height 10
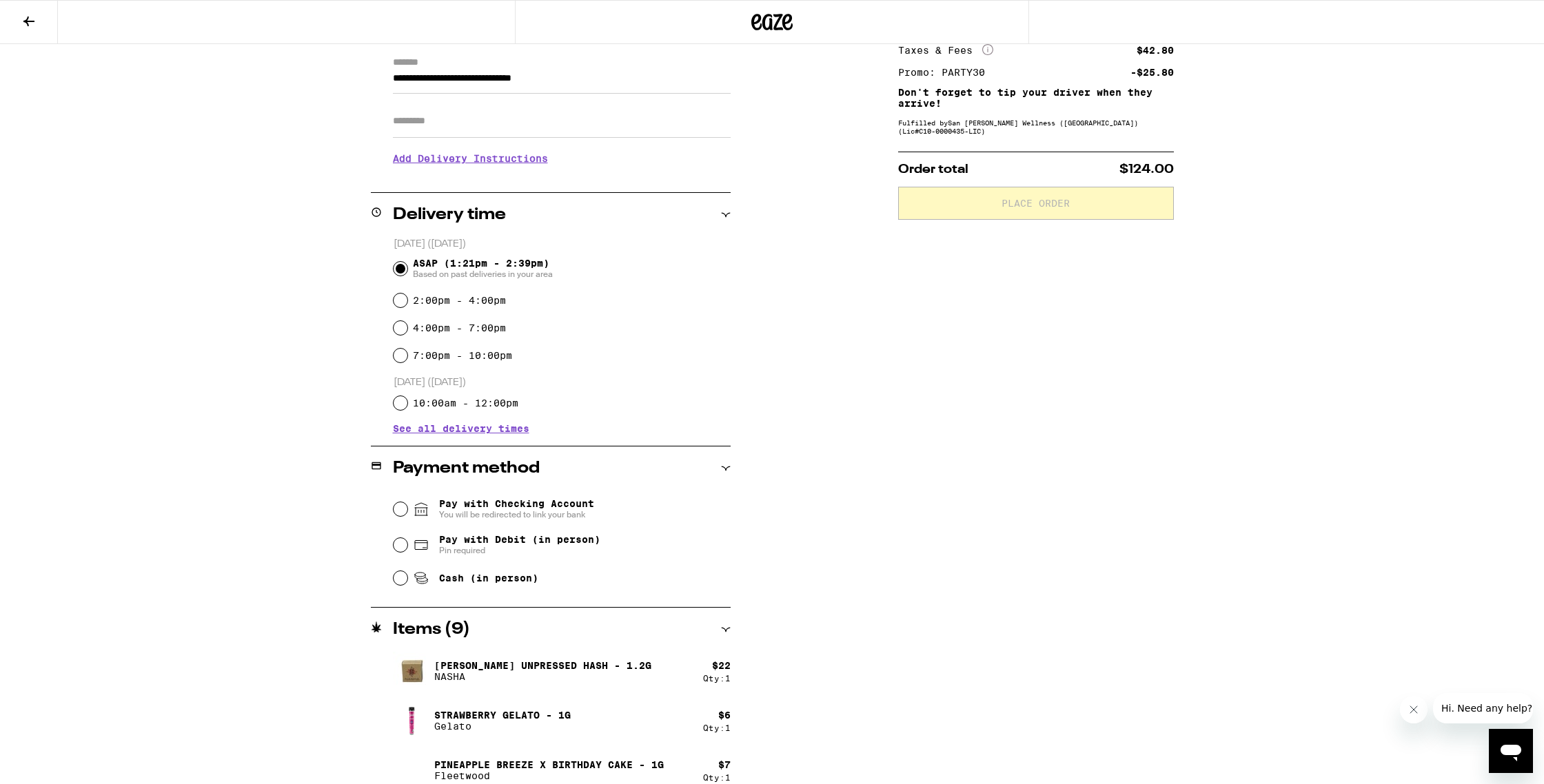
scroll to position [195, 0]
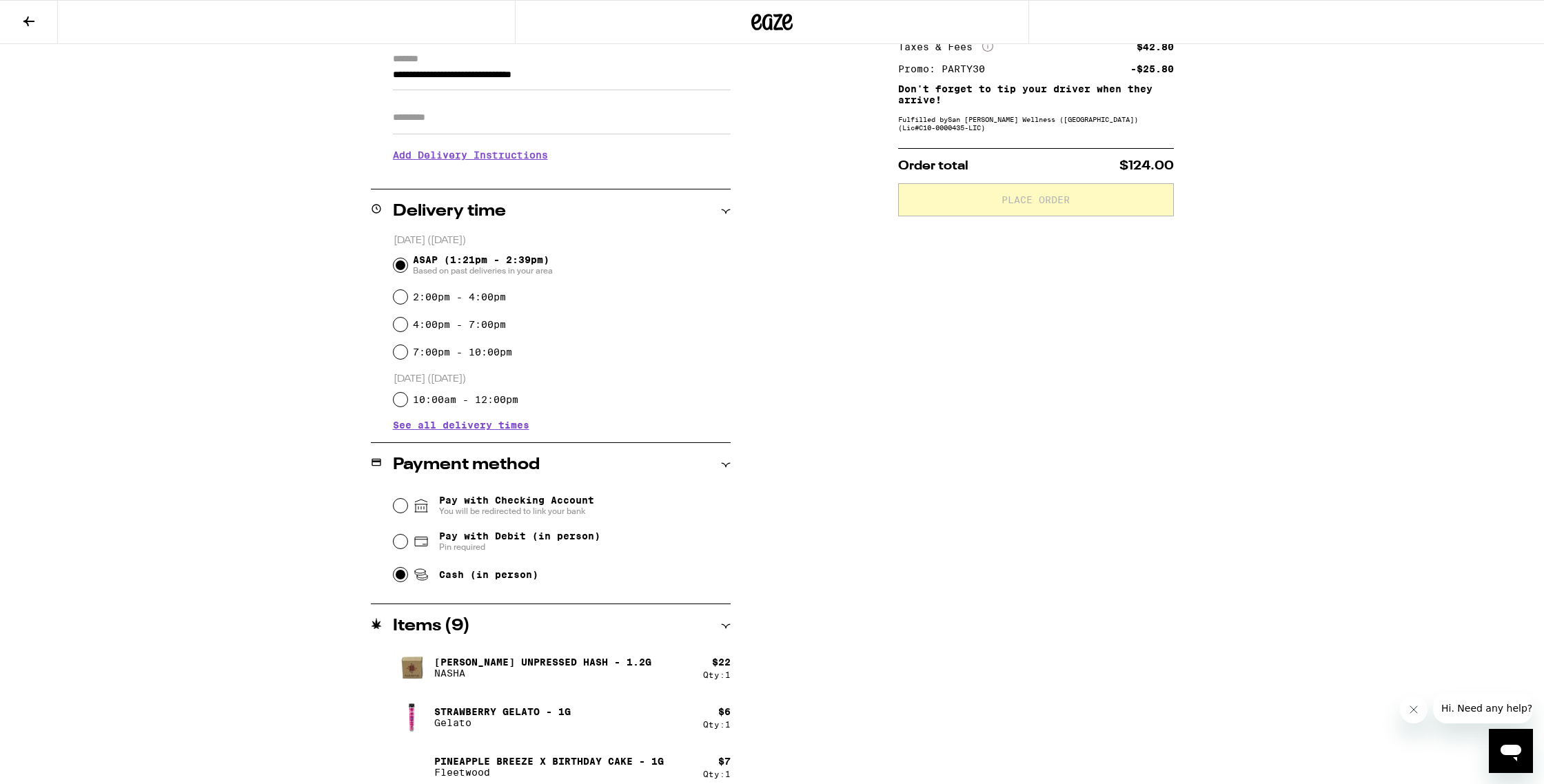
click at [396, 576] on input "Cash (in person)" at bounding box center [400, 575] width 14 height 14
radio input "true"
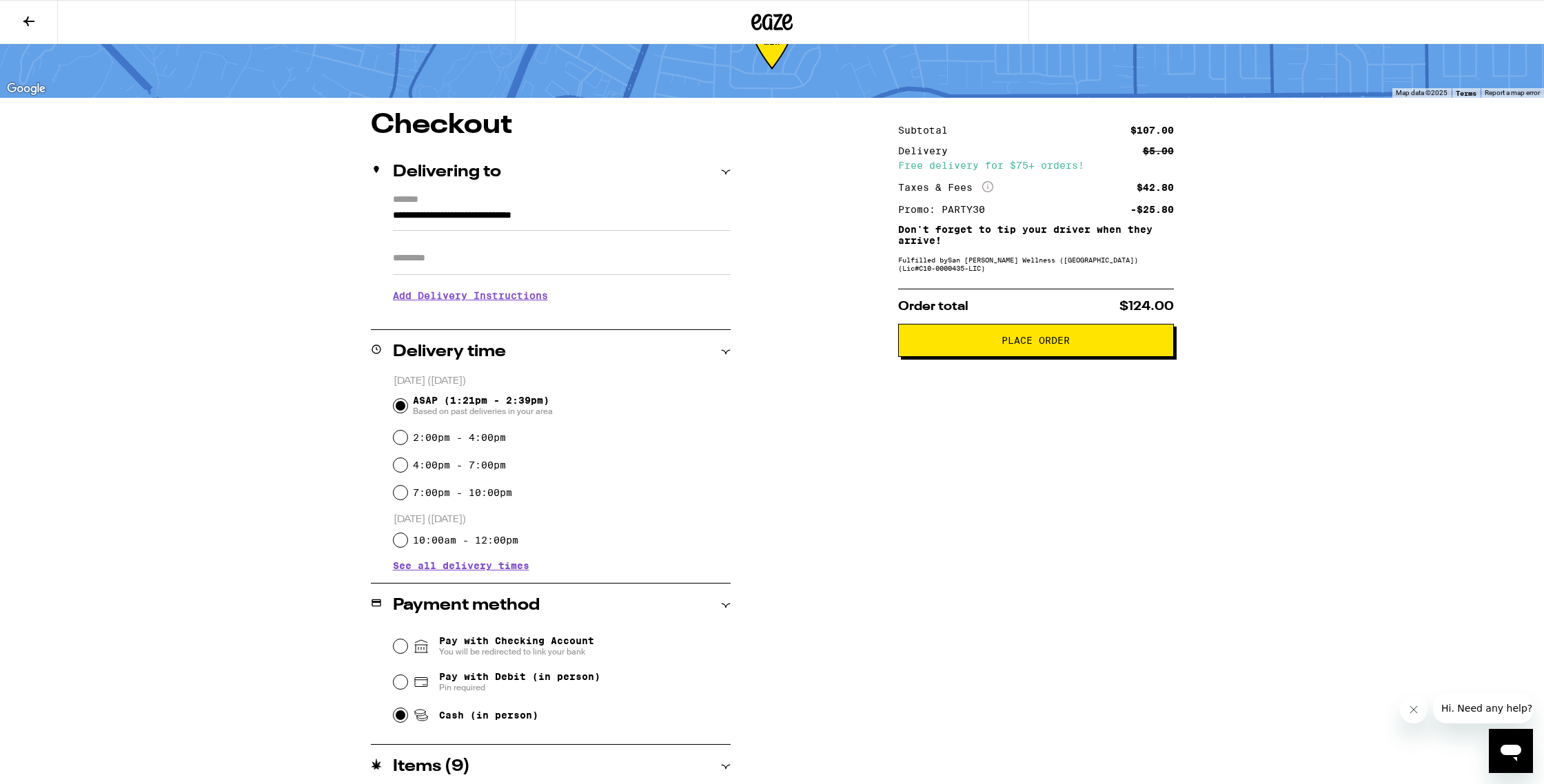
scroll to position [0, 0]
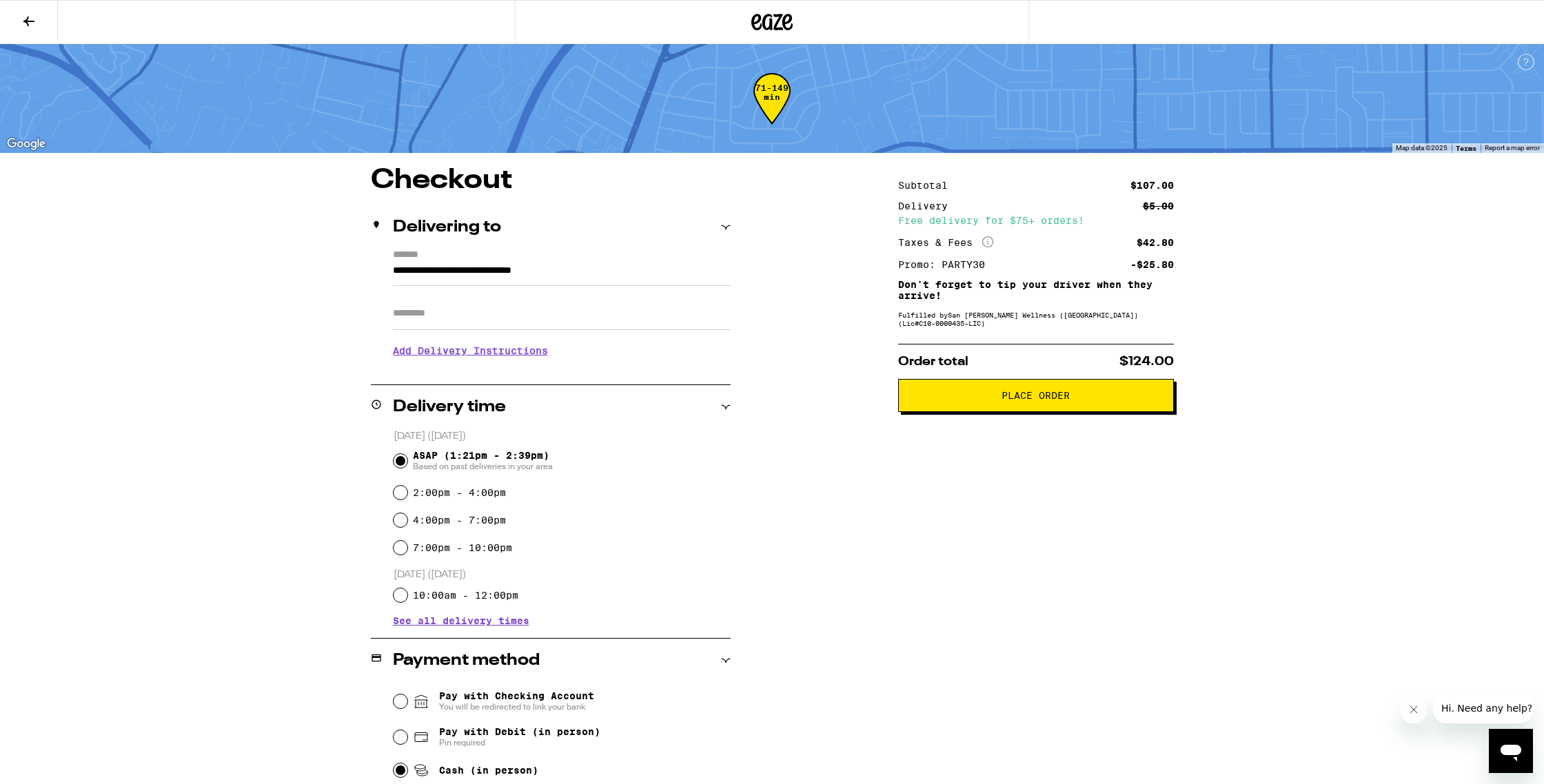
click at [1049, 389] on button "Place Order" at bounding box center [1036, 395] width 276 height 33
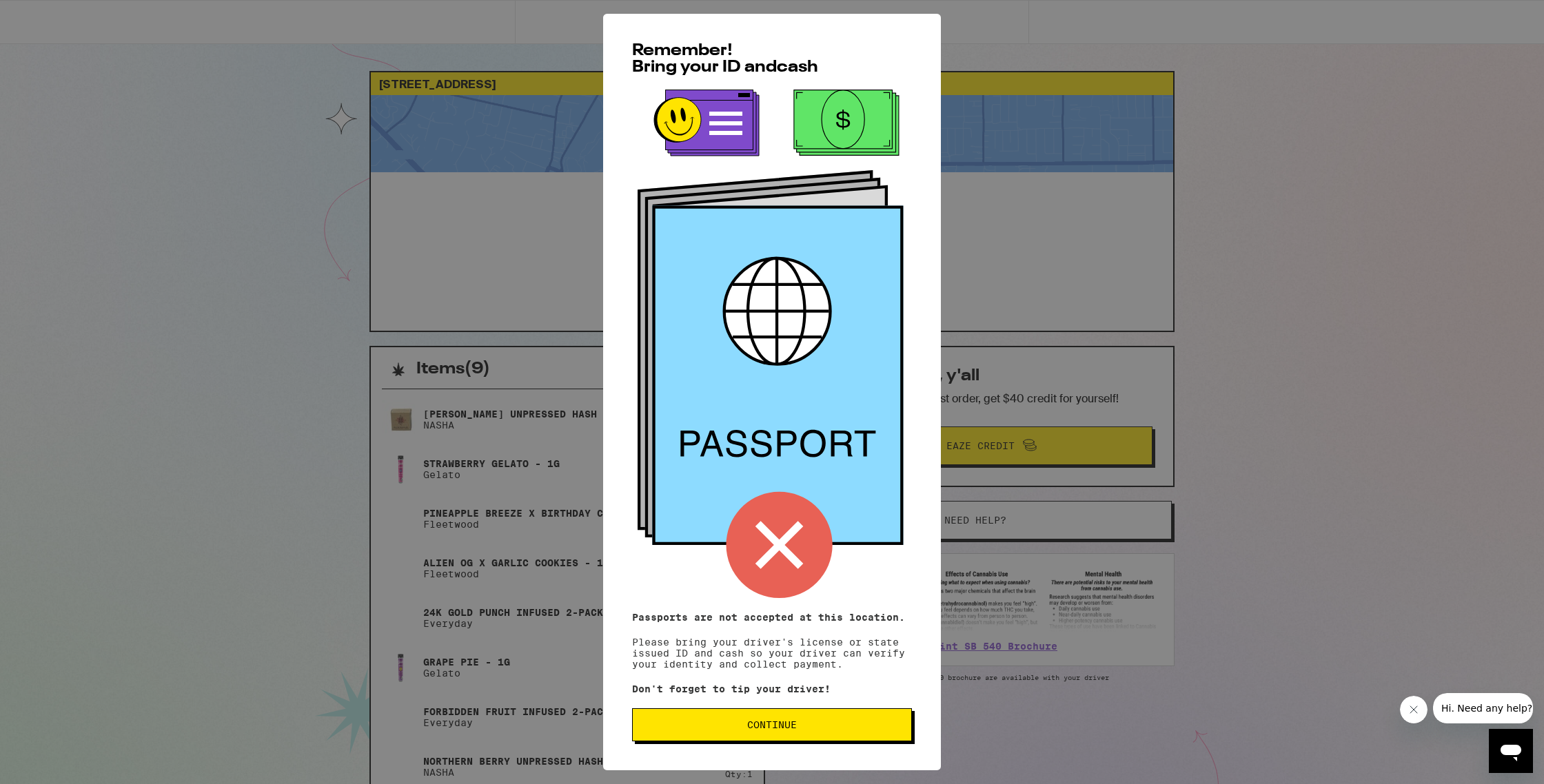
scroll to position [11, 0]
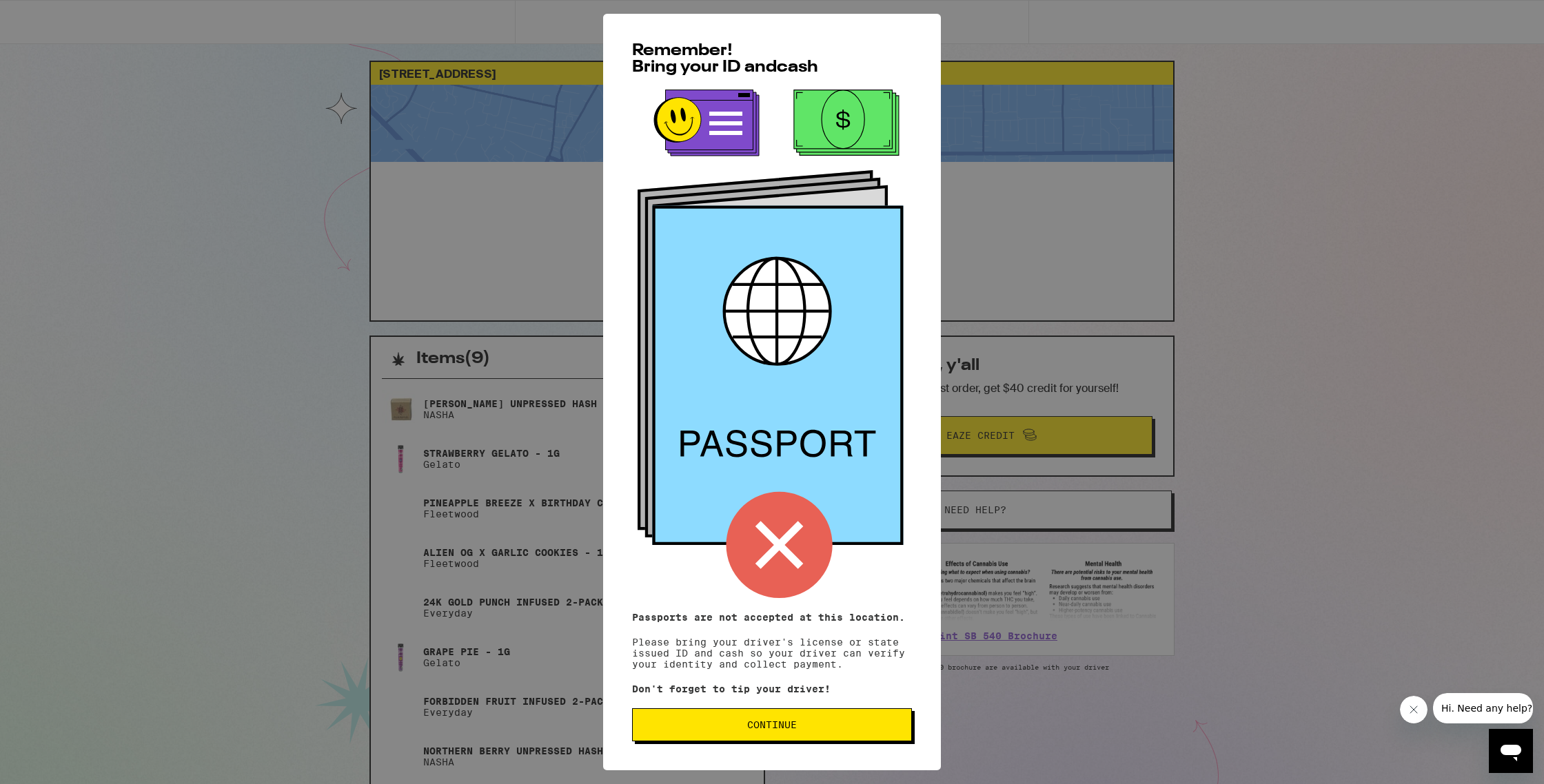
click at [797, 729] on span "Continue" at bounding box center [772, 724] width 257 height 10
